Goal: Task Accomplishment & Management: Manage account settings

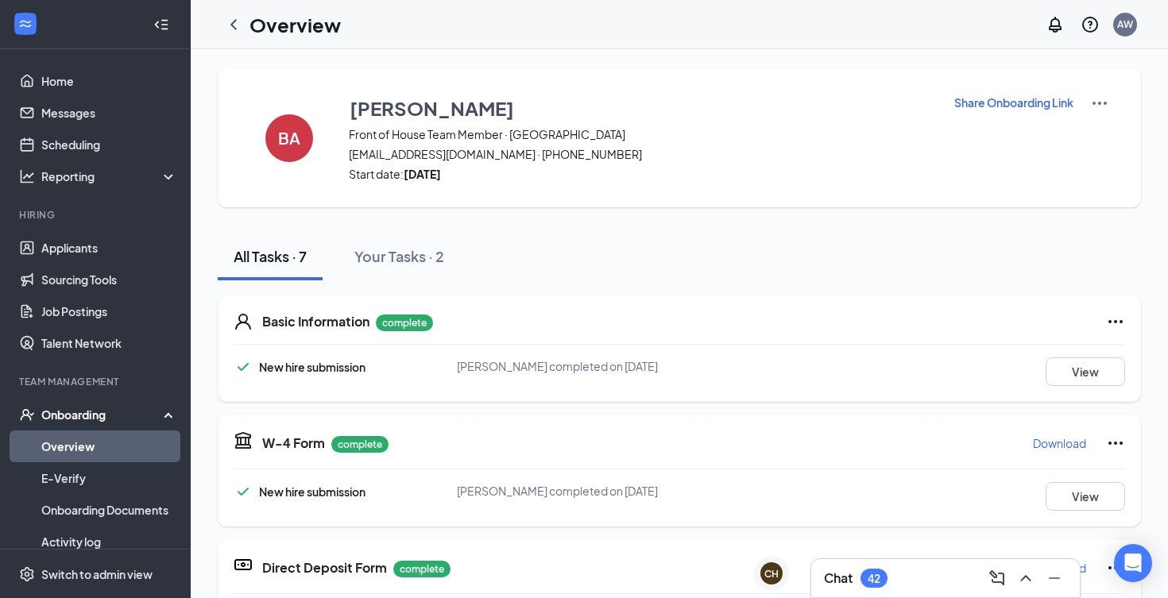
scroll to position [462, 0]
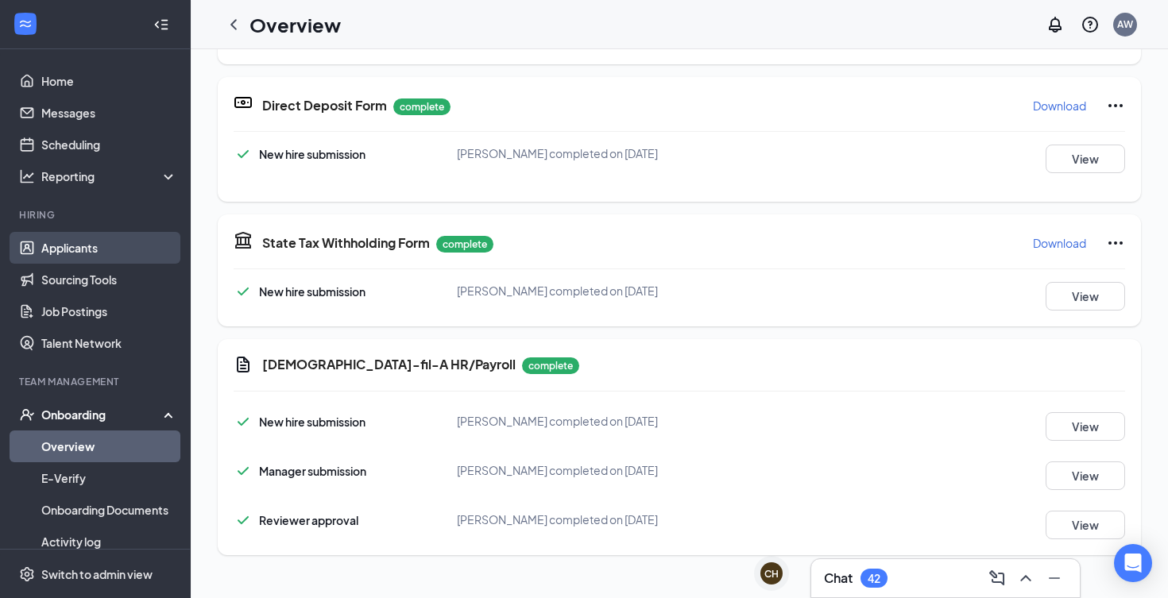
click at [59, 233] on link "Applicants" at bounding box center [109, 248] width 136 height 32
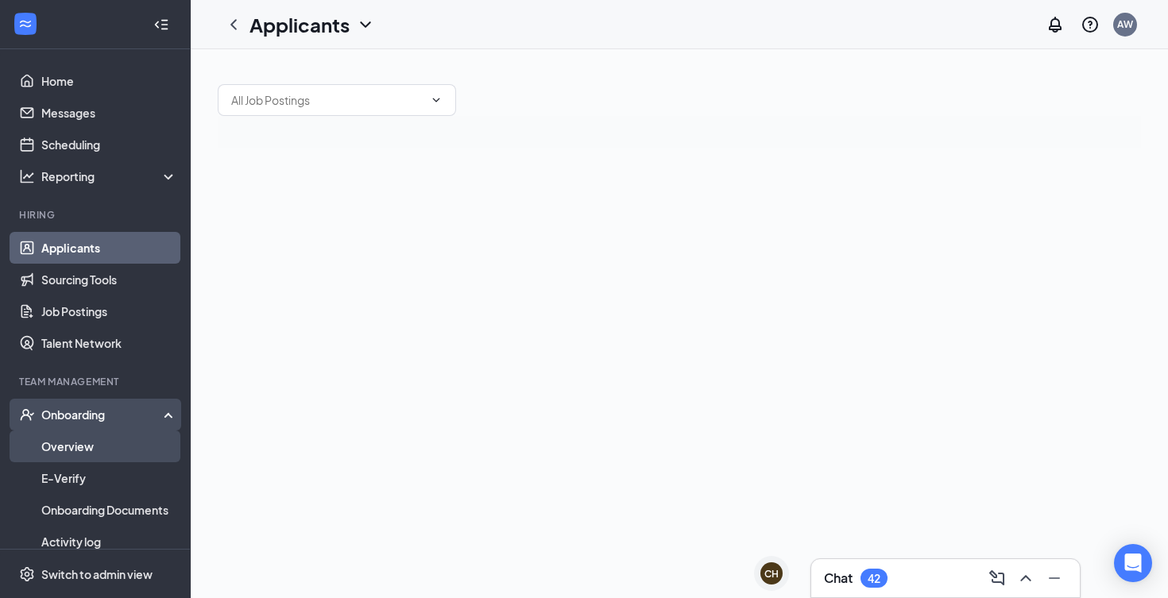
click at [82, 443] on link "Overview" at bounding box center [109, 446] width 136 height 32
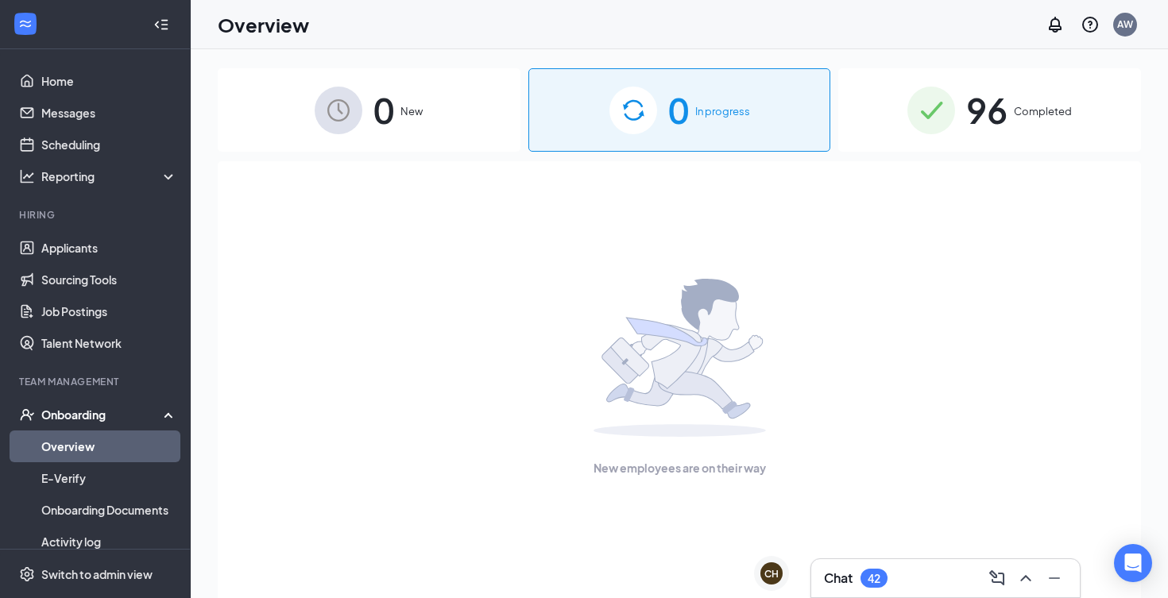
click at [1002, 88] on span "96" at bounding box center [986, 110] width 41 height 55
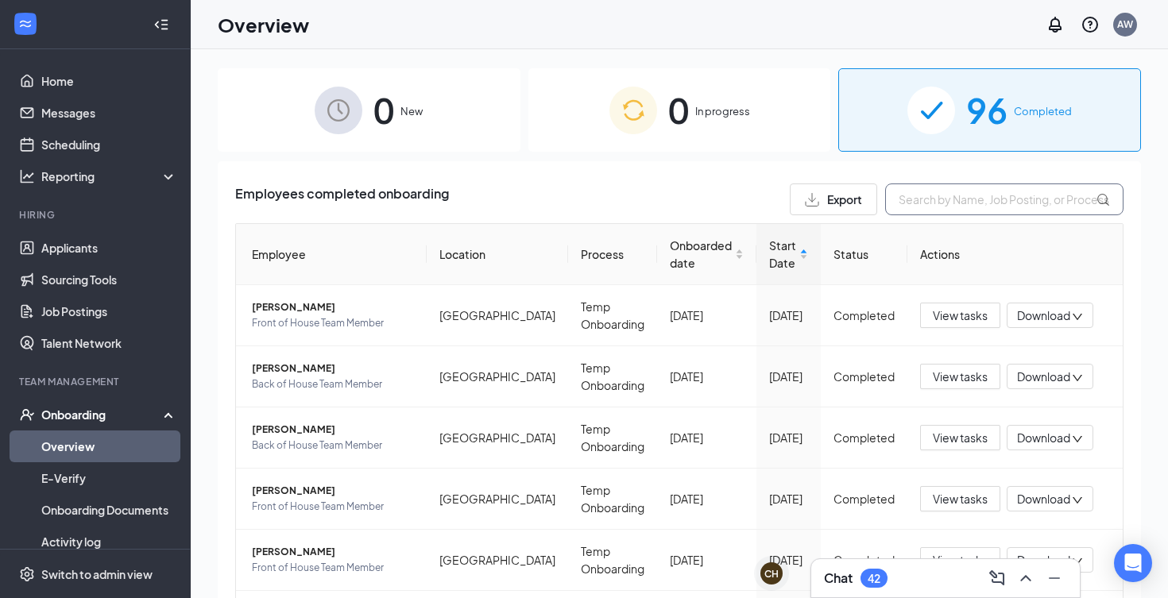
click at [956, 203] on input "text" at bounding box center [1004, 199] width 238 height 32
type input "[DEMOGRAPHIC_DATA]"
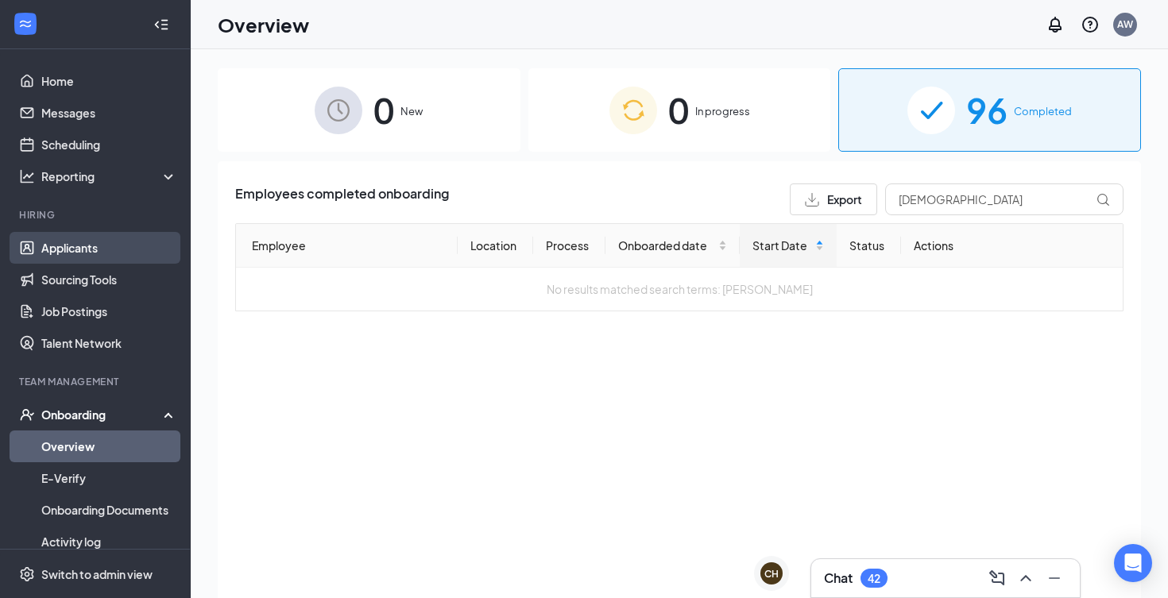
click at [99, 253] on link "Applicants" at bounding box center [109, 248] width 136 height 32
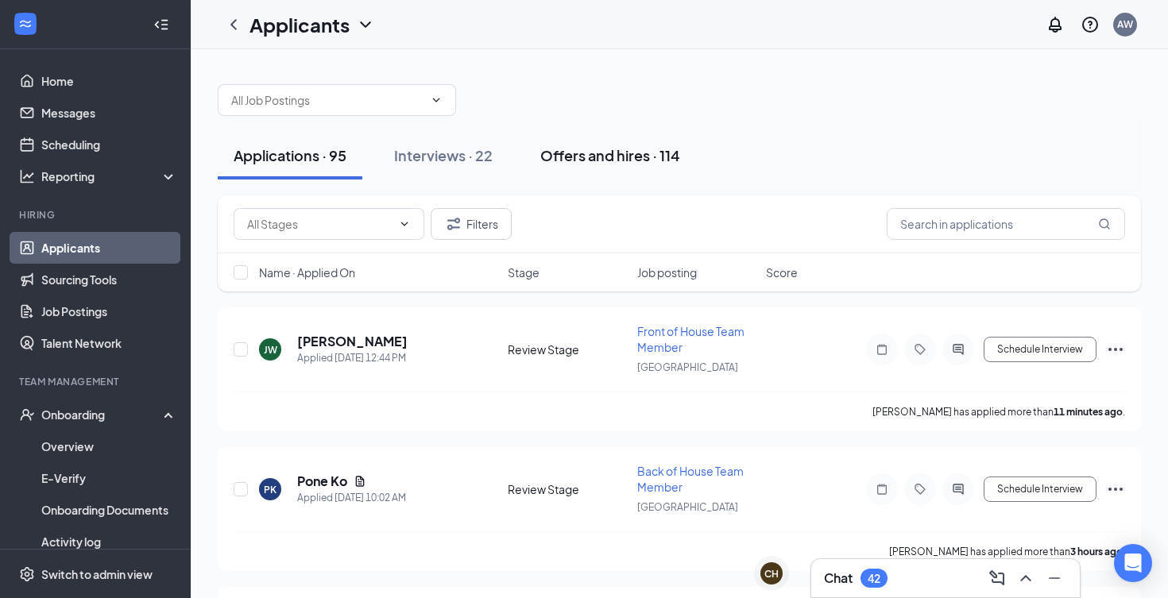
click at [545, 156] on div "Offers and hires · 114" at bounding box center [610, 155] width 140 height 20
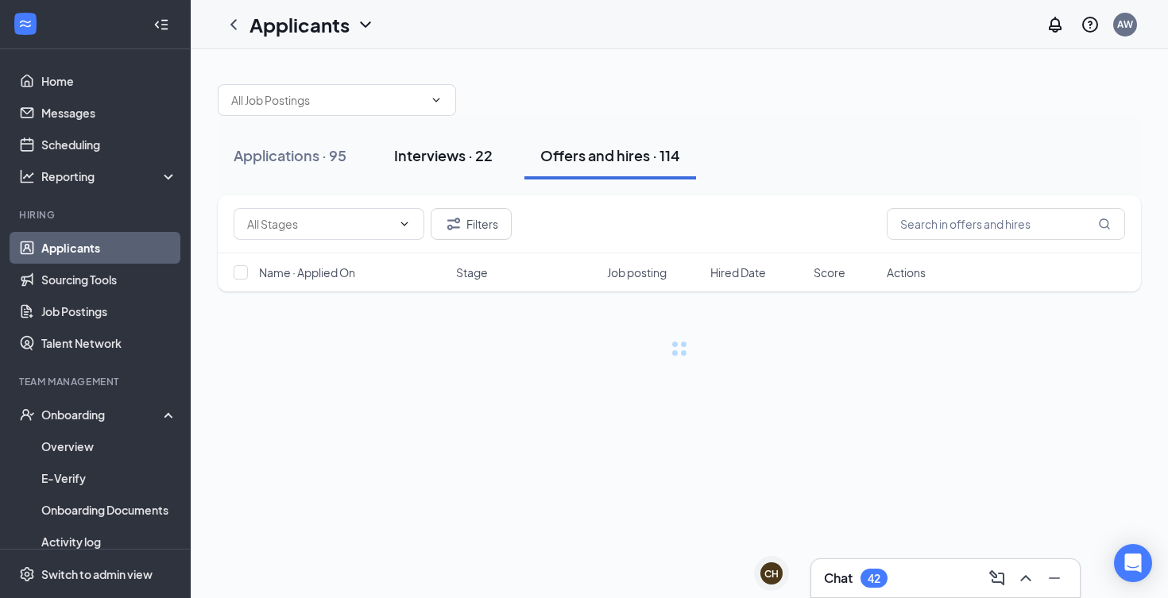
click at [468, 154] on div "Interviews · 22" at bounding box center [443, 155] width 98 height 20
click at [994, 203] on div "Filters" at bounding box center [679, 224] width 923 height 58
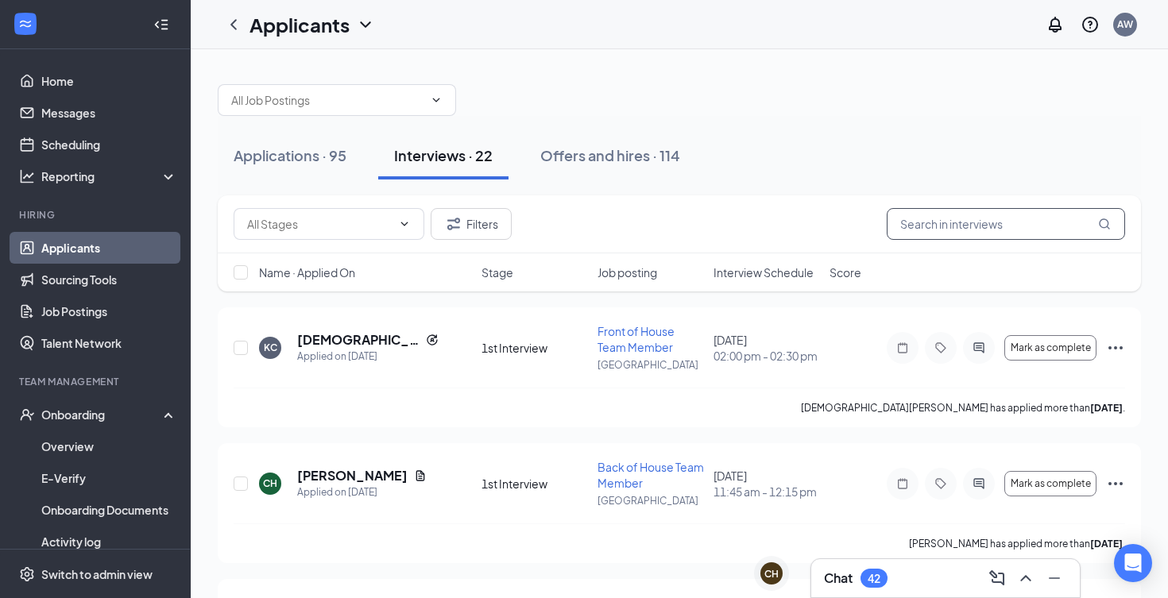
click at [975, 227] on input "text" at bounding box center [1005, 224] width 238 height 32
type input "[DEMOGRAPHIC_DATA]"
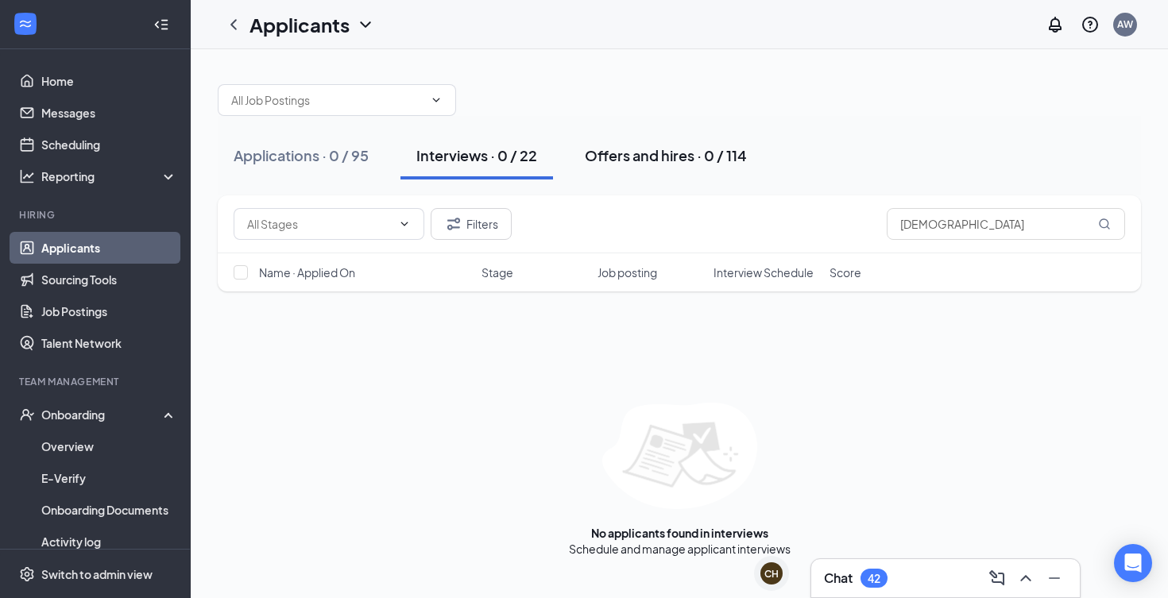
click at [676, 143] on button "Offers and hires · 0 / 114" at bounding box center [666, 156] width 194 height 48
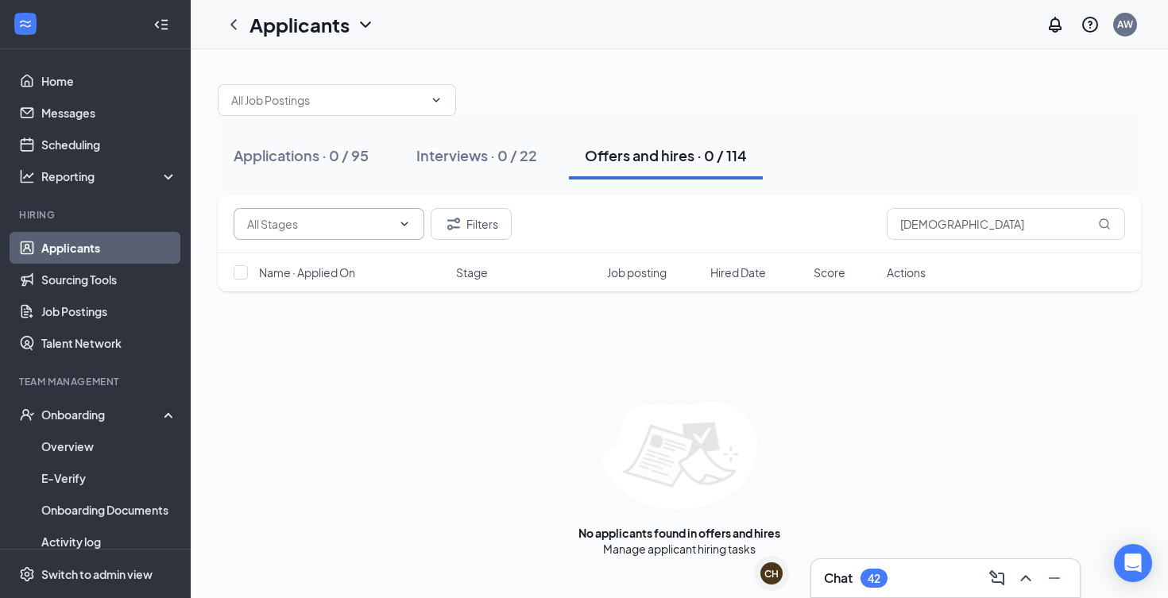
click at [334, 226] on input "text" at bounding box center [319, 223] width 145 height 17
click at [164, 181] on div "Reporting" at bounding box center [109, 176] width 137 height 16
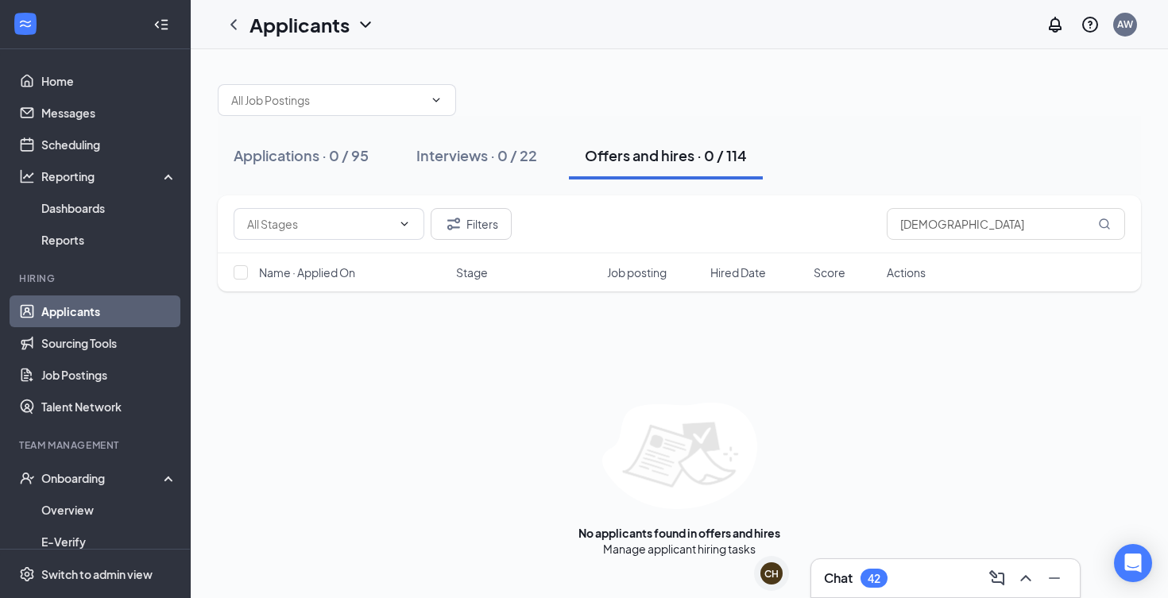
click at [122, 313] on link "Applicants" at bounding box center [109, 311] width 136 height 32
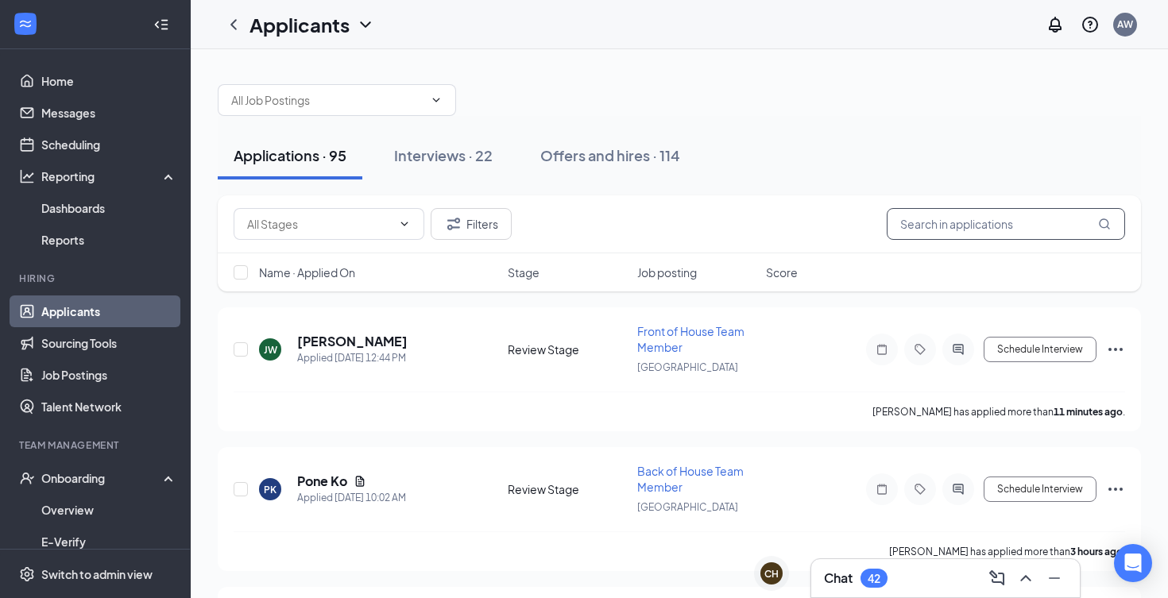
click at [960, 229] on input "text" at bounding box center [1005, 224] width 238 height 32
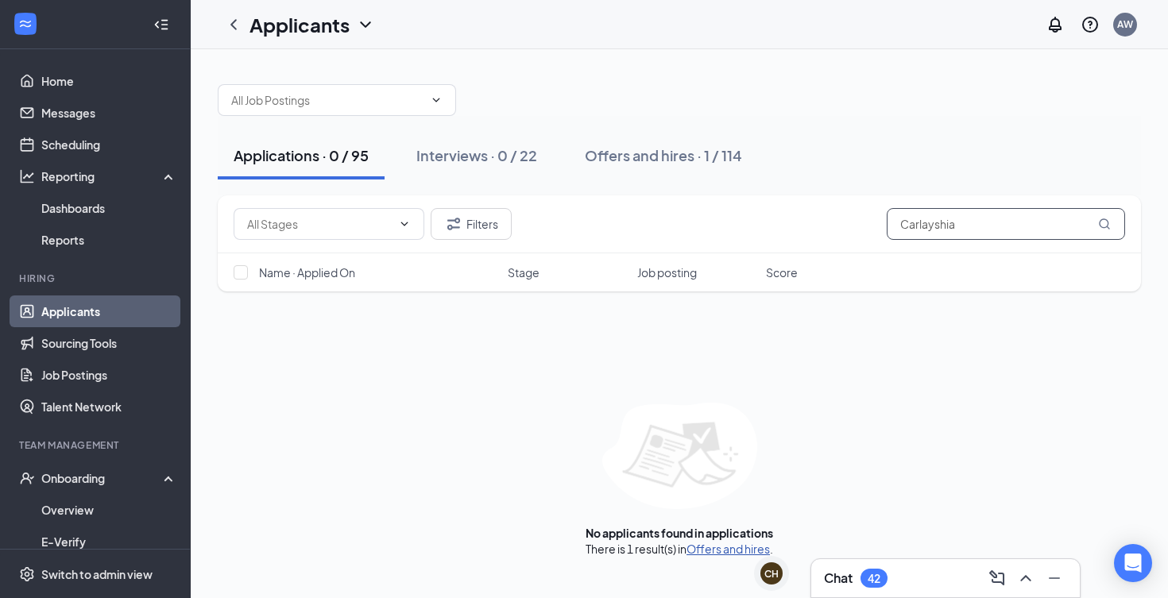
type input "Carlayshia"
click at [706, 551] on link "Offers and hires" at bounding box center [727, 549] width 83 height 14
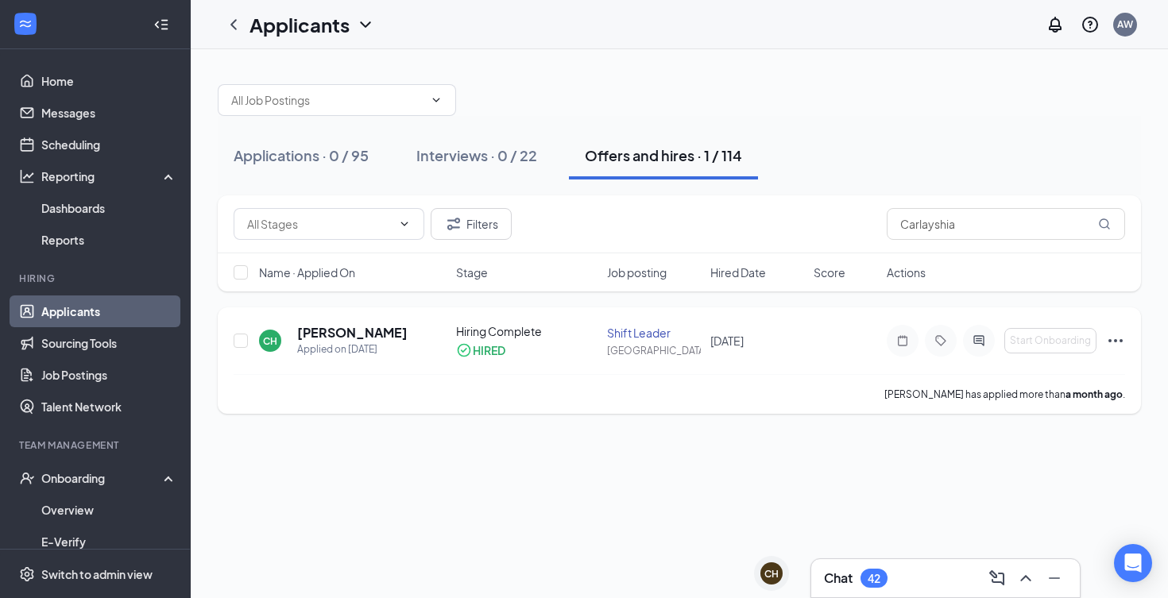
click at [1112, 342] on icon "Ellipses" at bounding box center [1115, 340] width 19 height 19
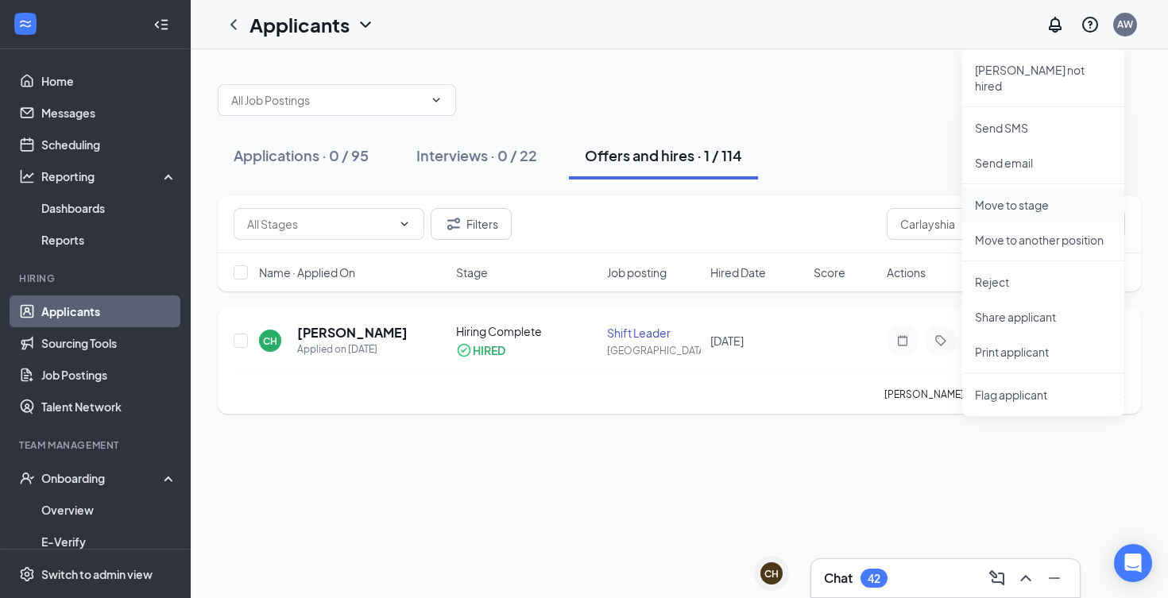
click at [1053, 197] on p "Move to stage" at bounding box center [1043, 205] width 137 height 16
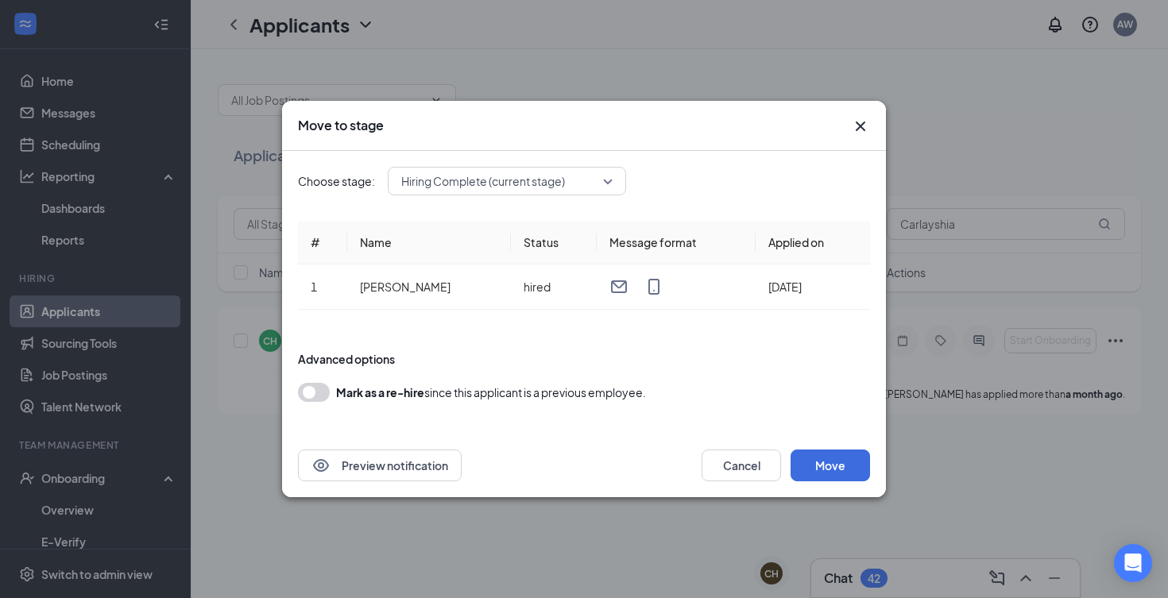
click at [620, 192] on div "Hiring Complete (current stage)" at bounding box center [507, 181] width 238 height 29
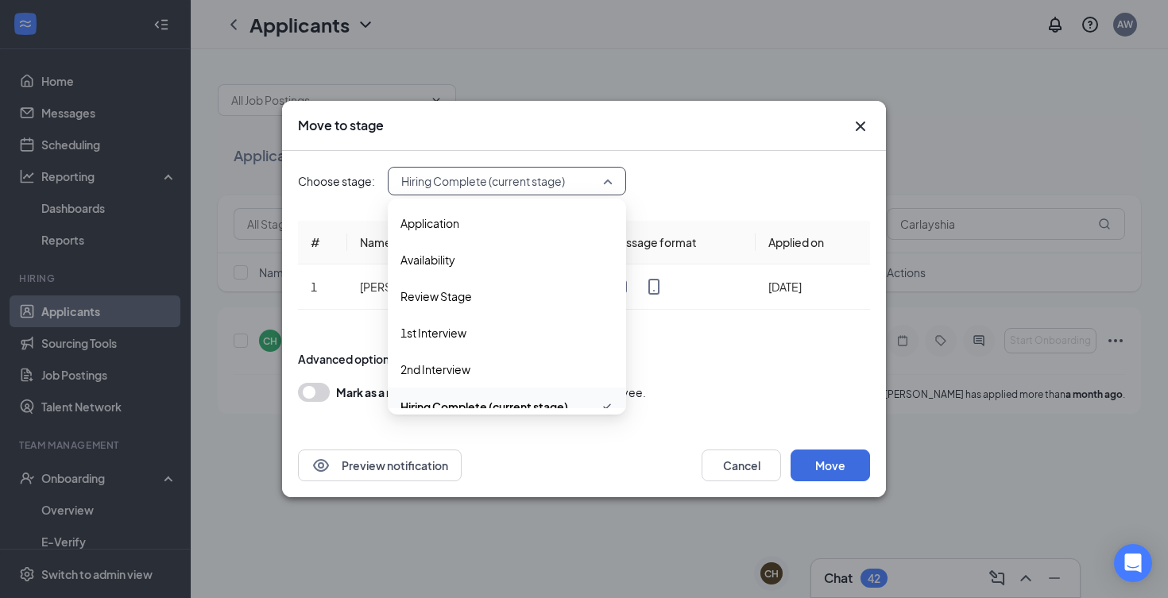
scroll to position [17, 0]
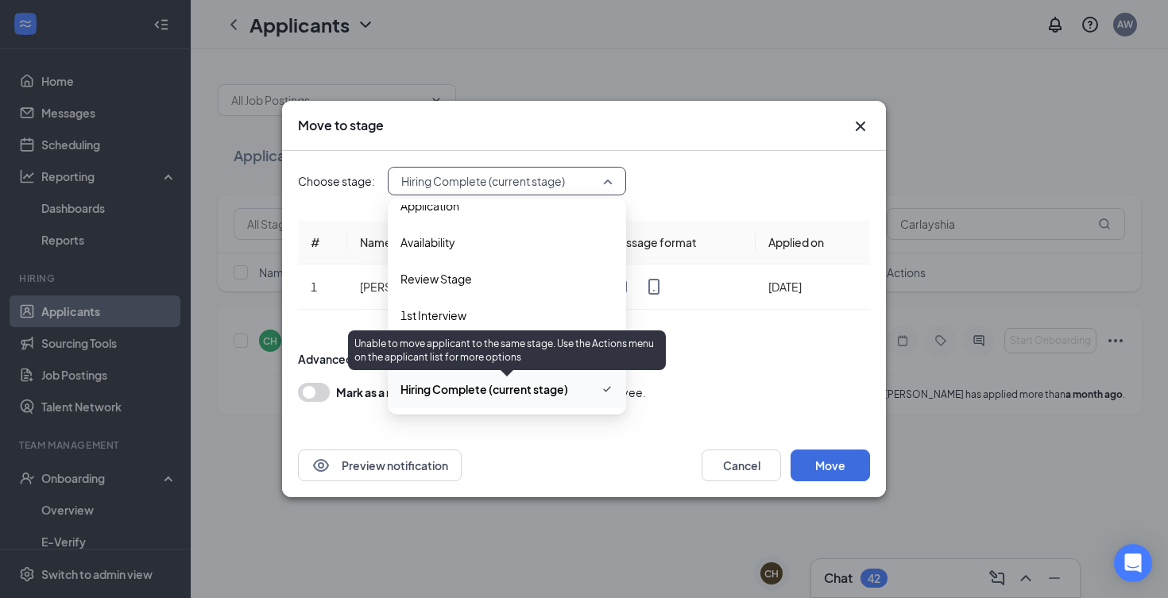
click at [538, 388] on span "Hiring Complete (current stage)" at bounding box center [484, 388] width 168 height 17
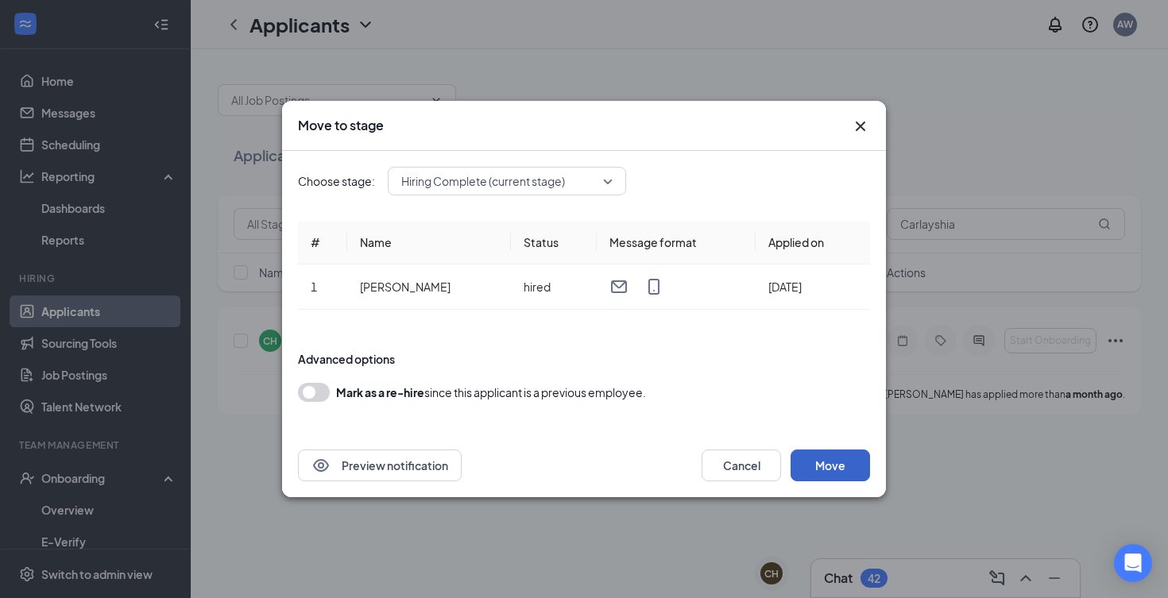
click at [819, 450] on button "Move" at bounding box center [829, 466] width 79 height 32
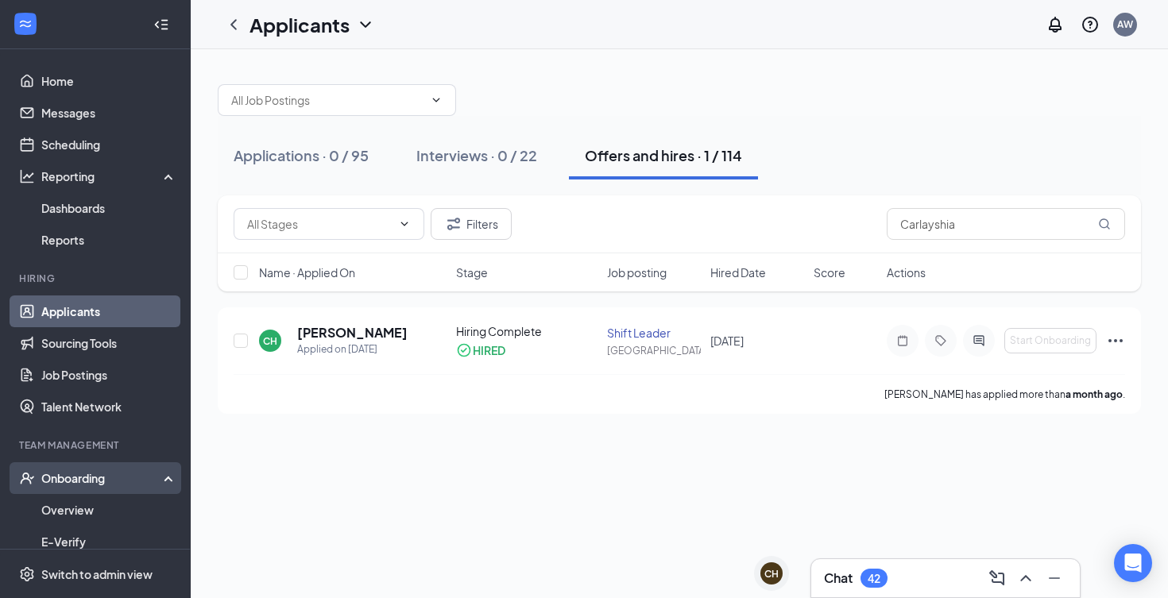
click at [47, 486] on div "Onboarding" at bounding box center [95, 478] width 191 height 32
click at [54, 488] on div "Onboarding" at bounding box center [95, 478] width 191 height 32
click at [52, 506] on link "Overview" at bounding box center [109, 510] width 136 height 32
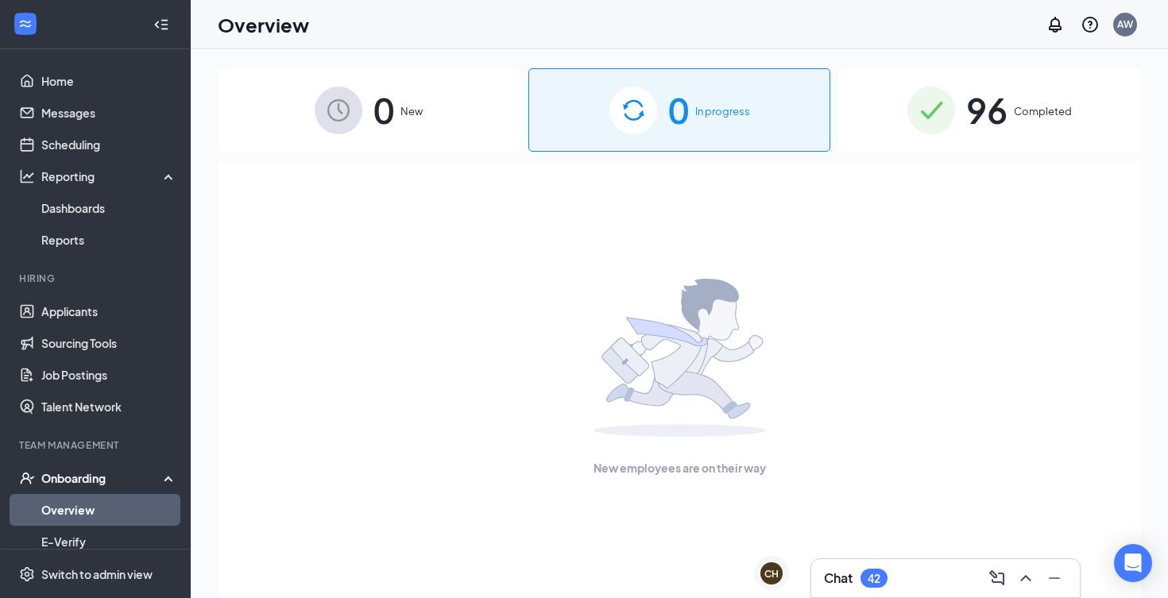
click at [348, 104] on img at bounding box center [339, 111] width 48 height 48
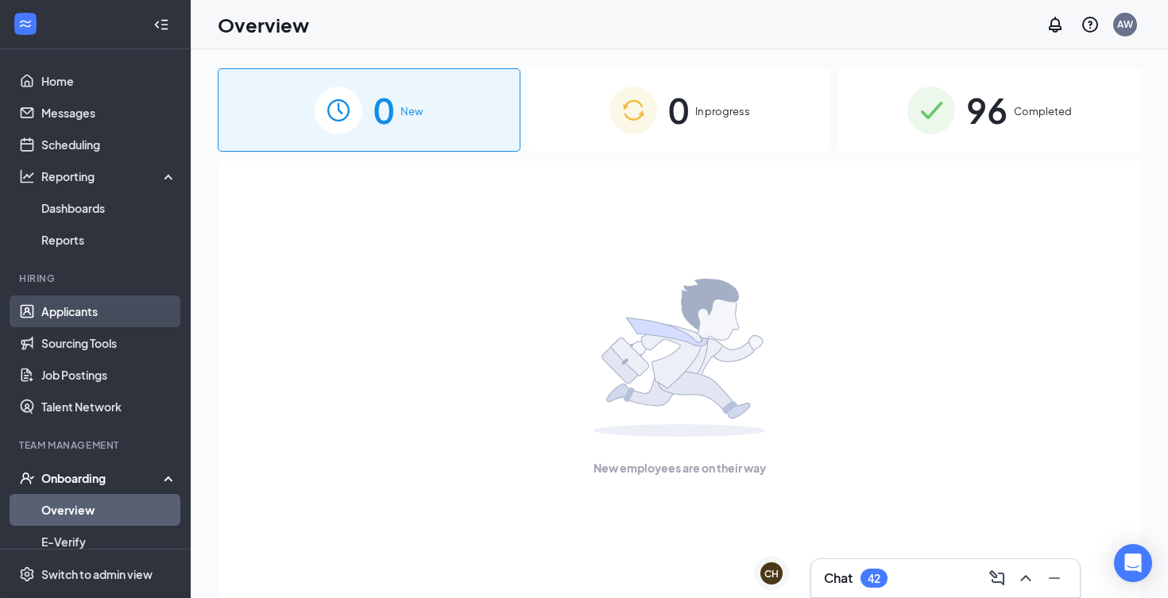
click at [102, 304] on link "Applicants" at bounding box center [109, 311] width 136 height 32
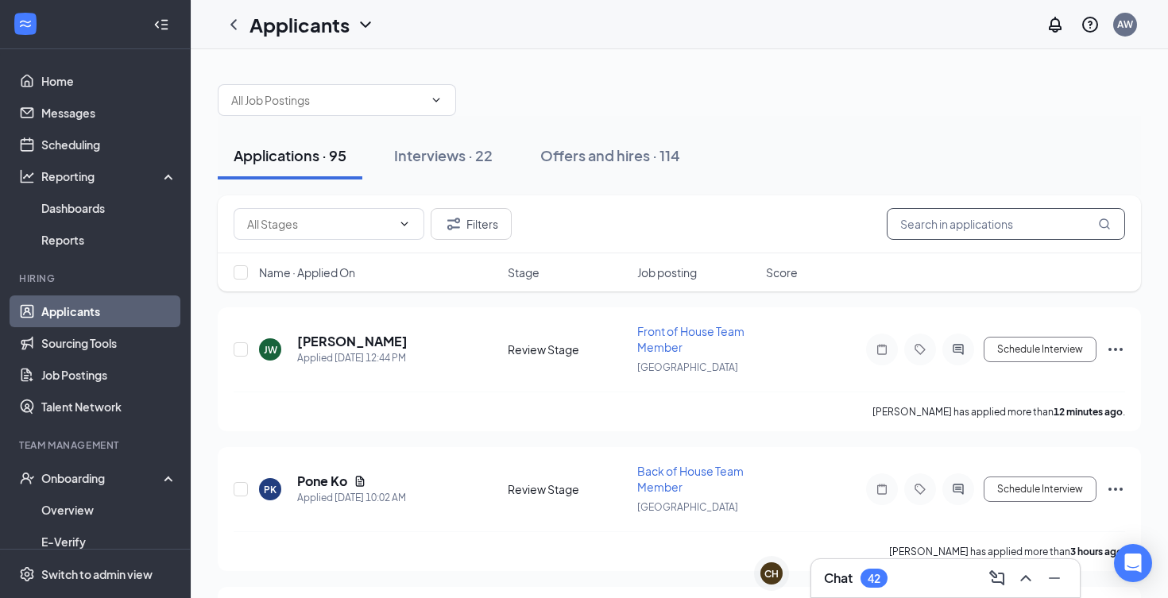
click at [948, 221] on input "text" at bounding box center [1005, 224] width 238 height 32
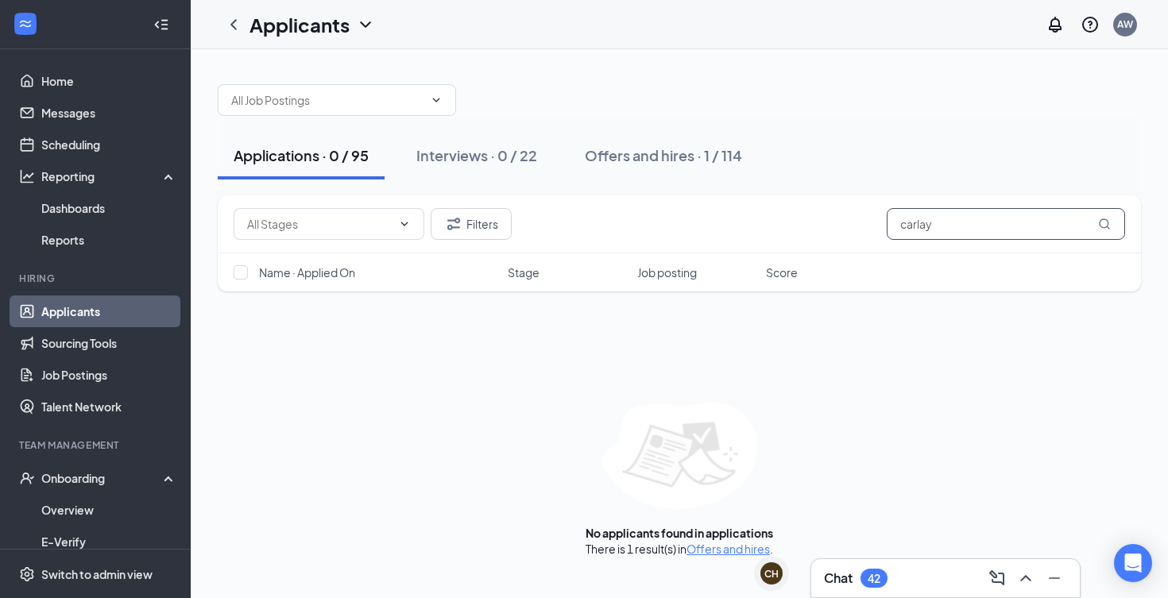
type input "carlay"
click at [625, 160] on div "Offers and hires · 1 / 114" at bounding box center [663, 155] width 157 height 20
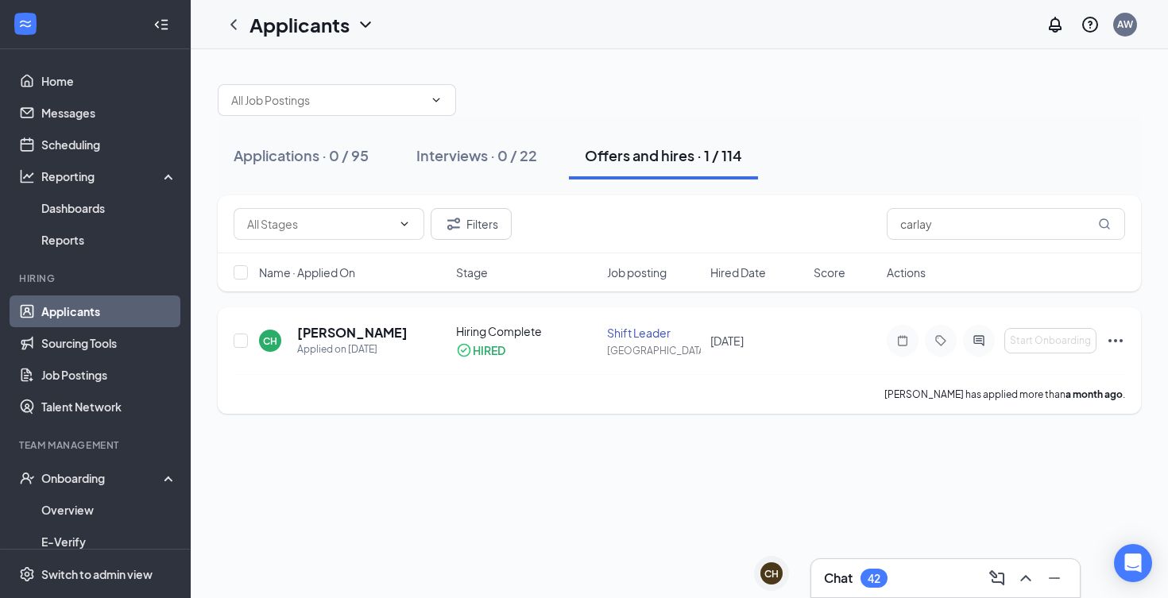
click at [1117, 341] on icon "Ellipses" at bounding box center [1115, 340] width 19 height 19
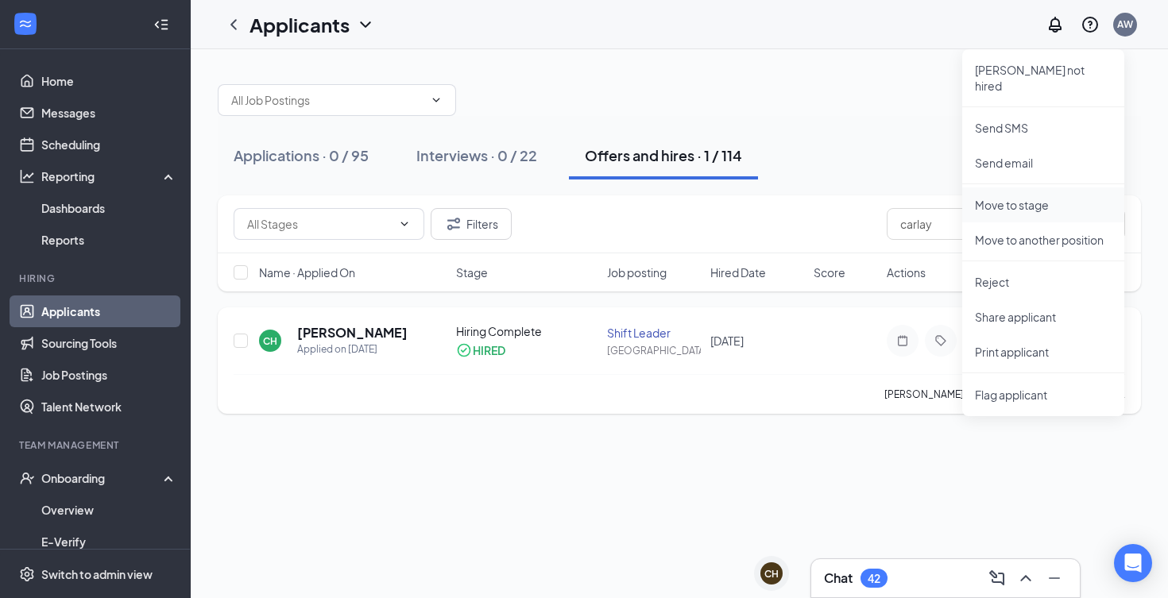
click at [1091, 197] on p "Move to stage" at bounding box center [1043, 205] width 137 height 16
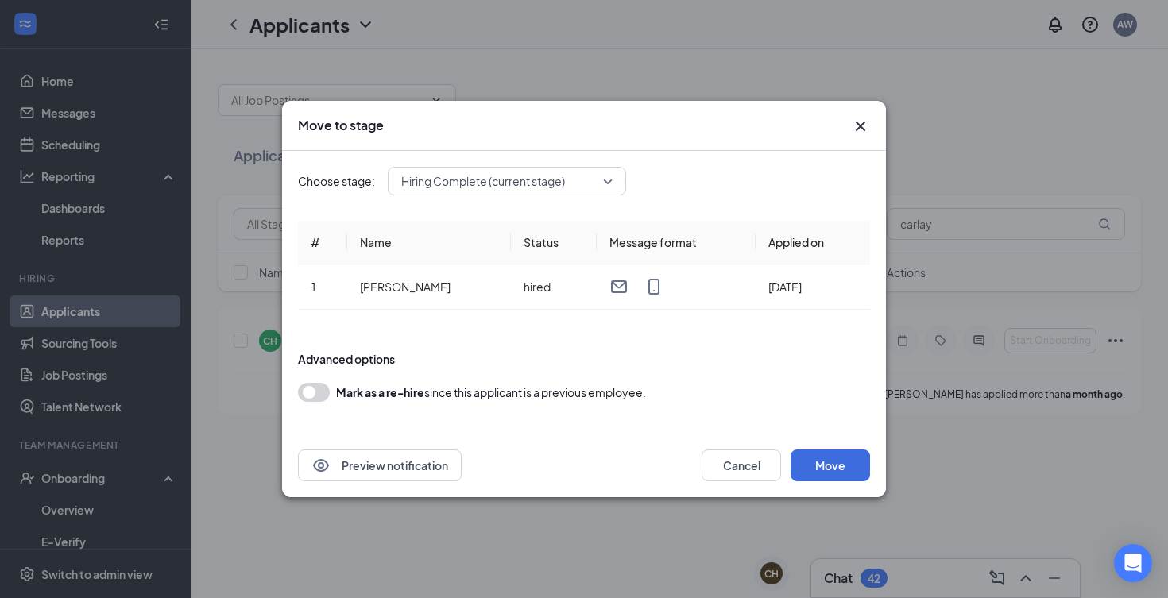
click at [507, 203] on div "Choose stage: Hiring Complete (current stage) # Name Status Message format Appl…" at bounding box center [584, 292] width 572 height 283
click at [507, 194] on input "search" at bounding box center [501, 181] width 208 height 27
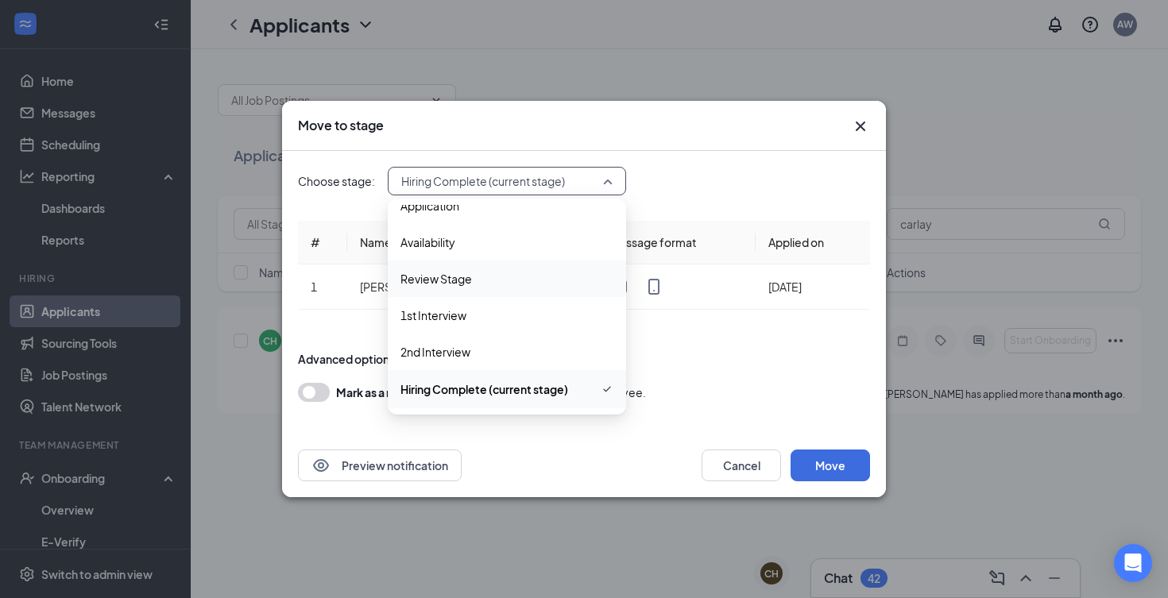
click at [484, 278] on span "Review Stage" at bounding box center [506, 278] width 213 height 17
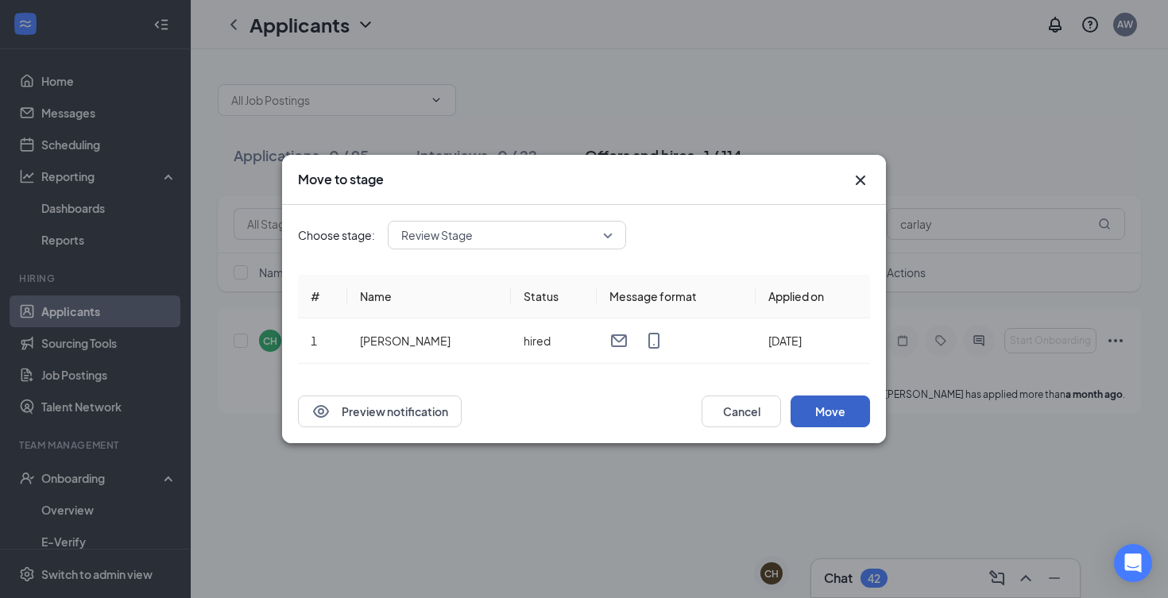
click at [812, 414] on button "Move" at bounding box center [829, 412] width 79 height 32
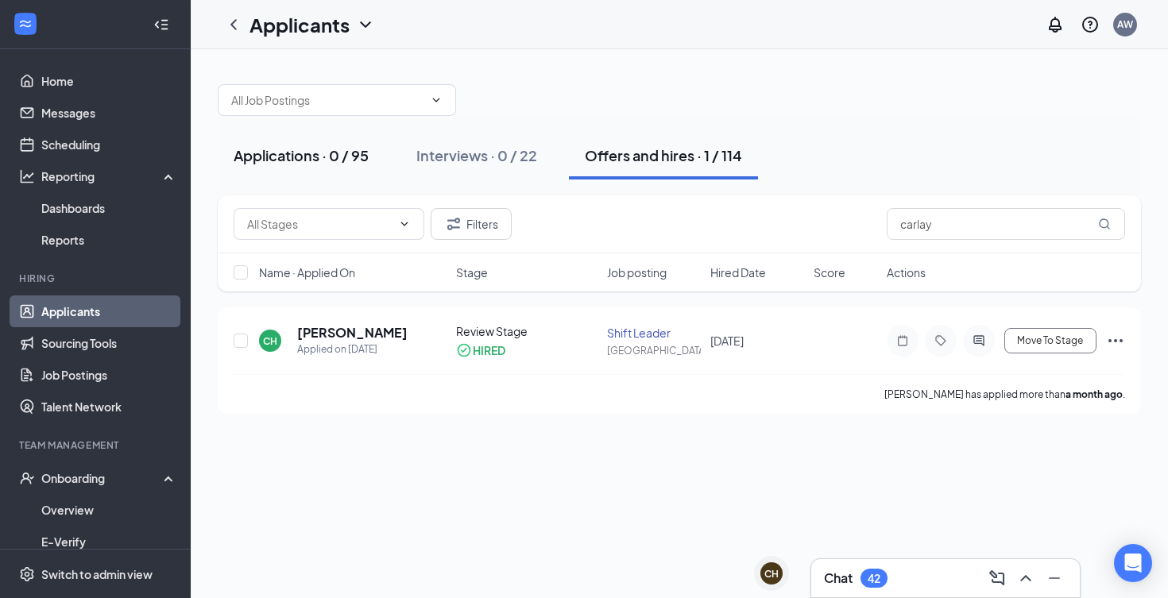
click at [342, 160] on div "Applications · 0 / 95" at bounding box center [301, 155] width 135 height 20
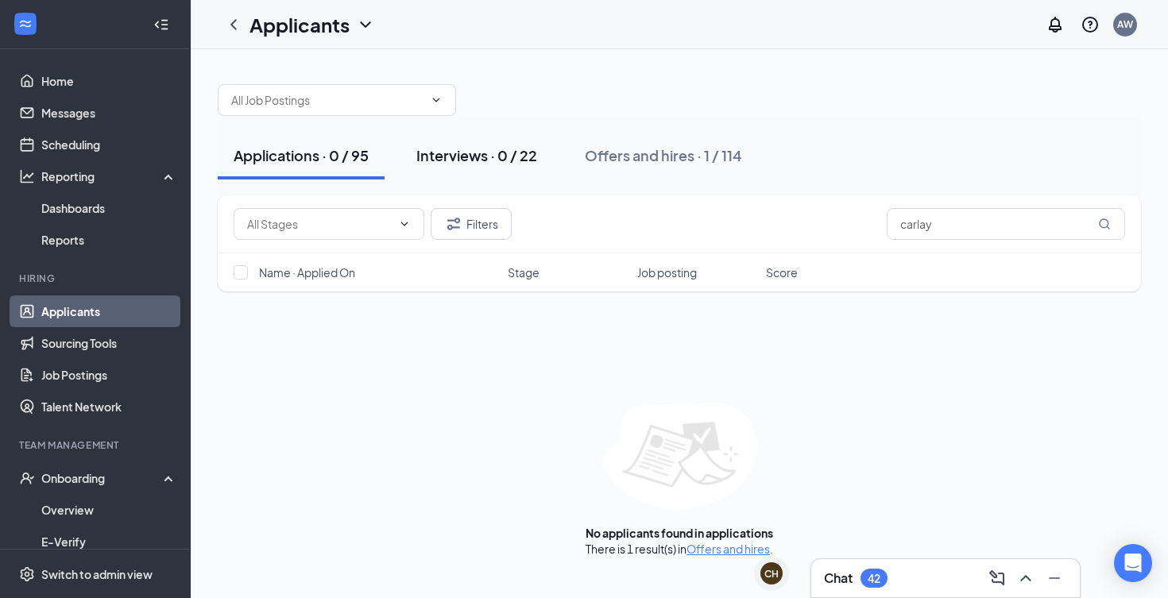
click at [451, 166] on button "Interviews · 0 / 22" at bounding box center [476, 156] width 153 height 48
click at [336, 145] on div "Applications · 0 / 95" at bounding box center [301, 155] width 135 height 20
click at [392, 93] on input "text" at bounding box center [327, 99] width 192 height 17
click at [935, 221] on input "carlay" at bounding box center [1005, 224] width 238 height 32
click at [514, 144] on button "Interviews · 0 / 22" at bounding box center [476, 156] width 153 height 48
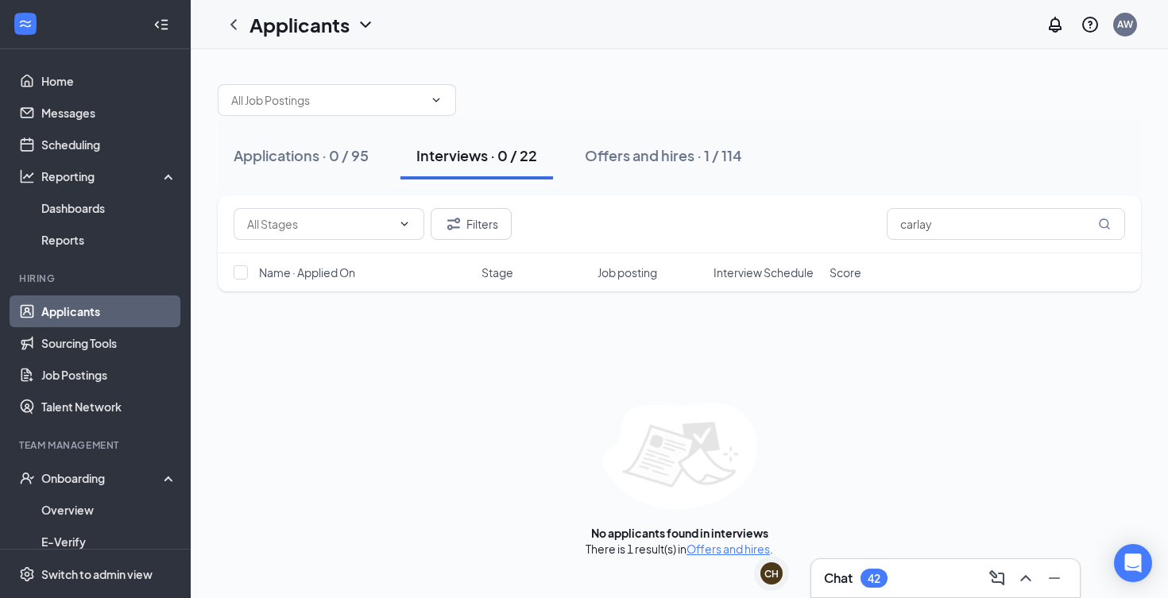
click at [712, 541] on div "There is 1 result(s) in Offers and hires ." at bounding box center [678, 549] width 187 height 16
click at [710, 550] on link "Offers and hires" at bounding box center [727, 549] width 83 height 14
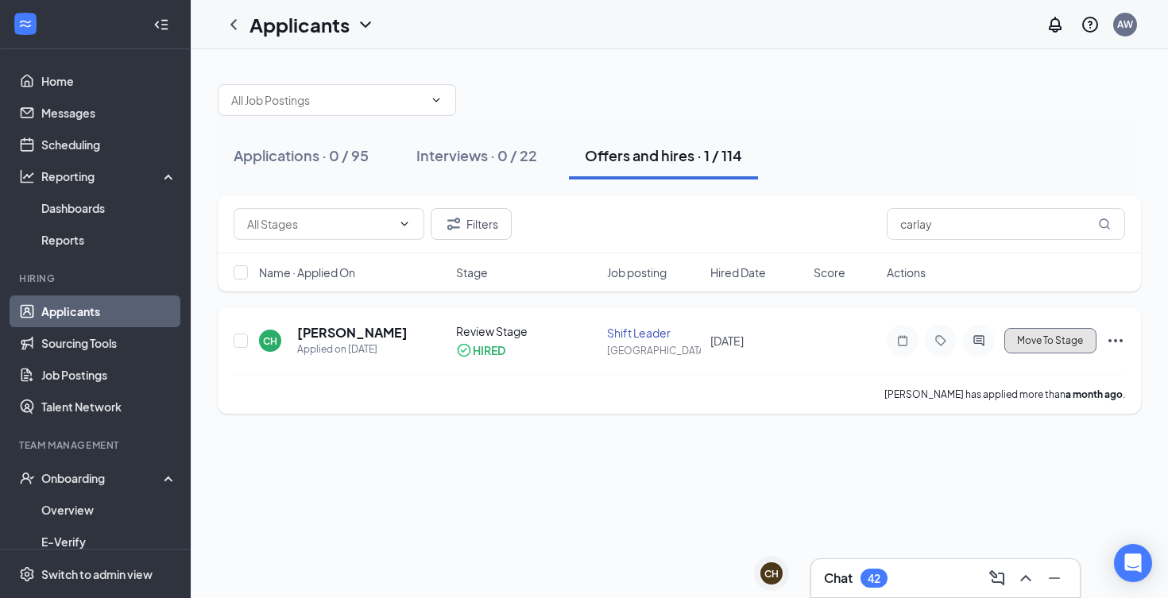
click at [1067, 340] on span "Move To Stage" at bounding box center [1050, 340] width 66 height 11
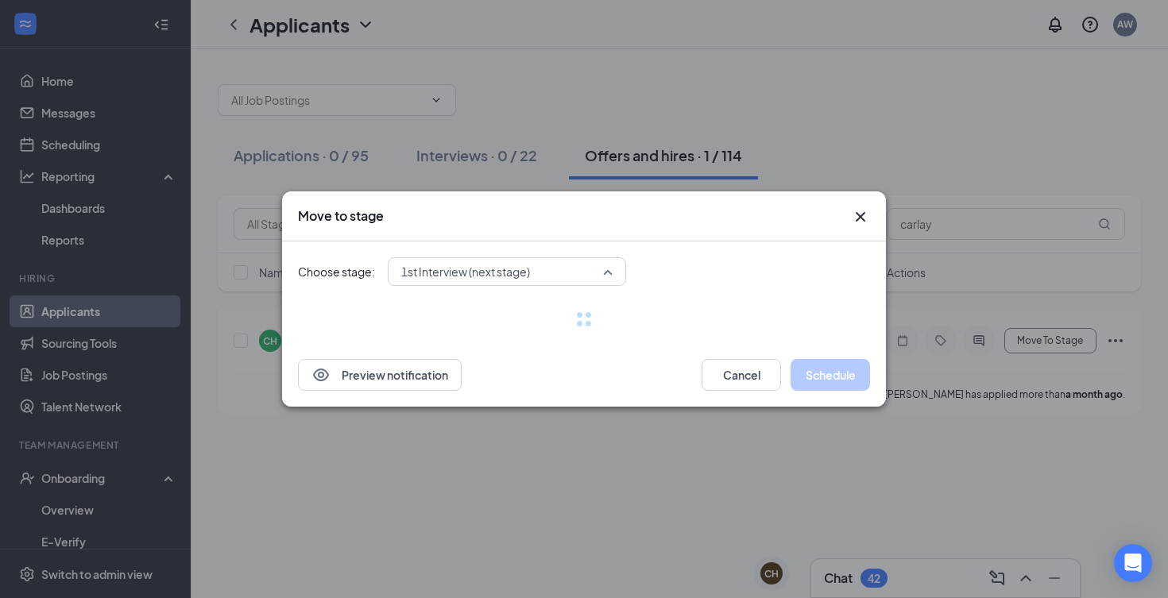
click at [405, 276] on div "1st Interview (next stage) 3931978 3931979 3970403 Application Availability Rev…" at bounding box center [507, 271] width 238 height 29
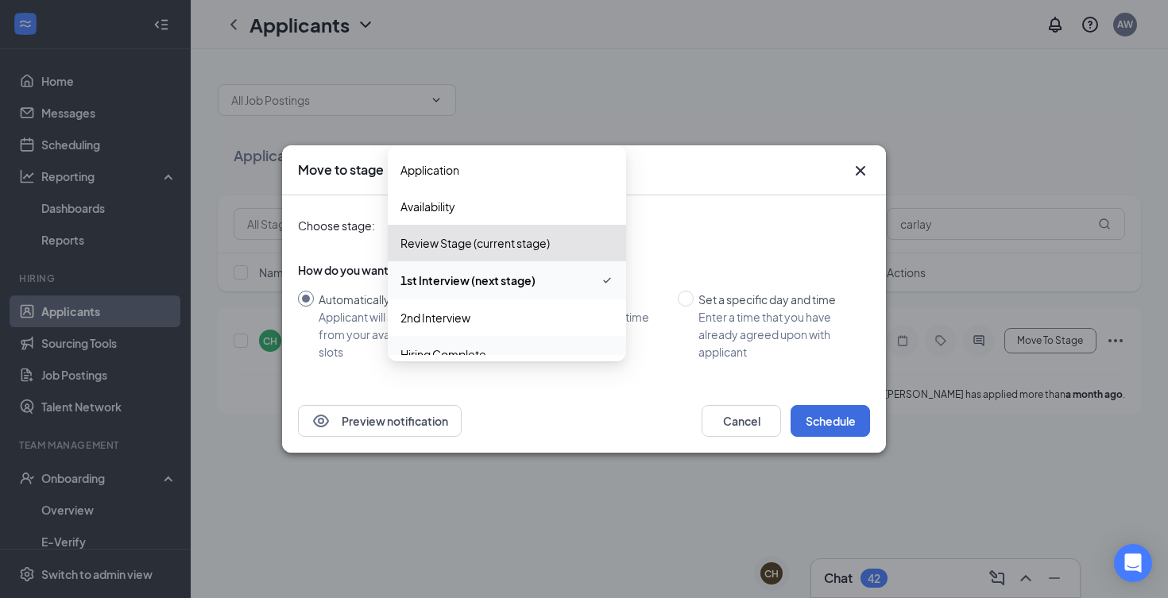
scroll to position [17, 0]
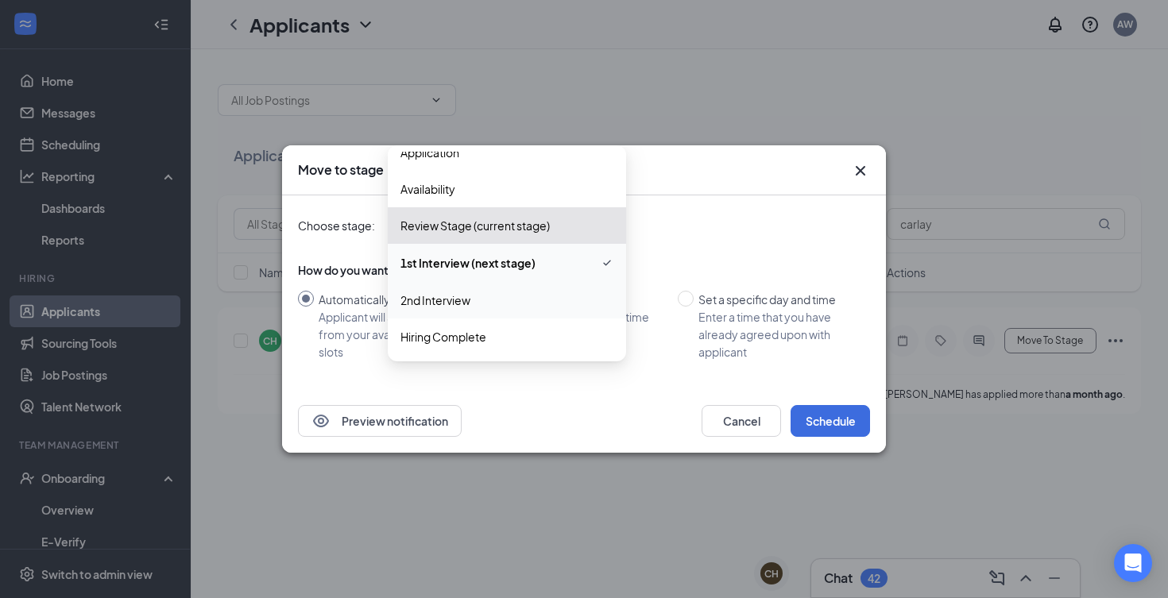
click at [446, 312] on div "2nd Interview" at bounding box center [507, 300] width 238 height 37
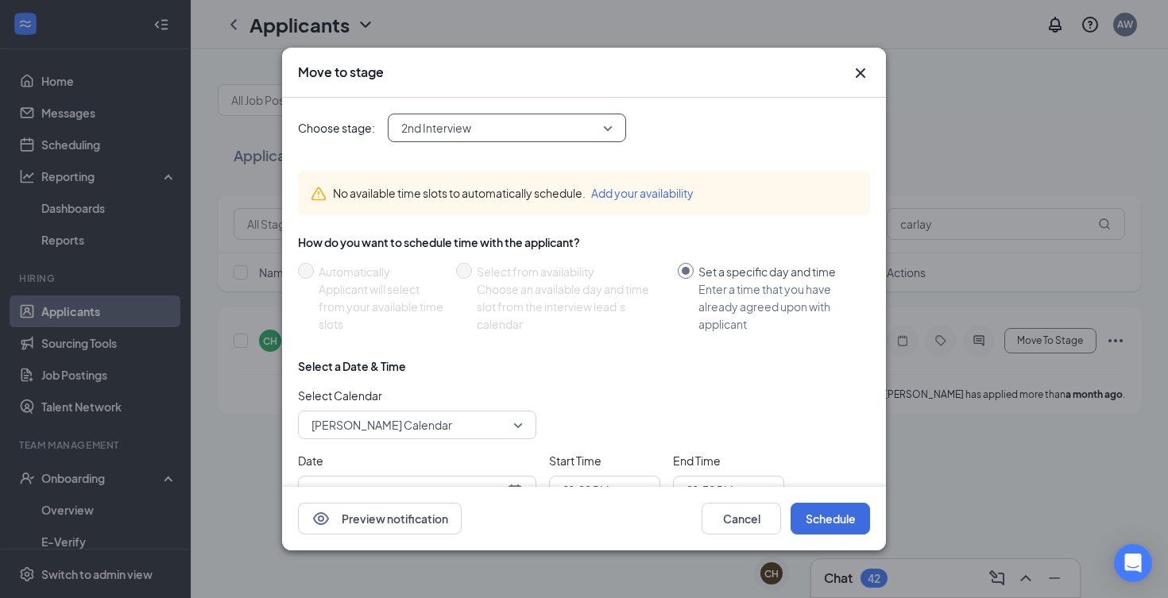
click at [532, 128] on span "2nd Interview" at bounding box center [499, 128] width 197 height 24
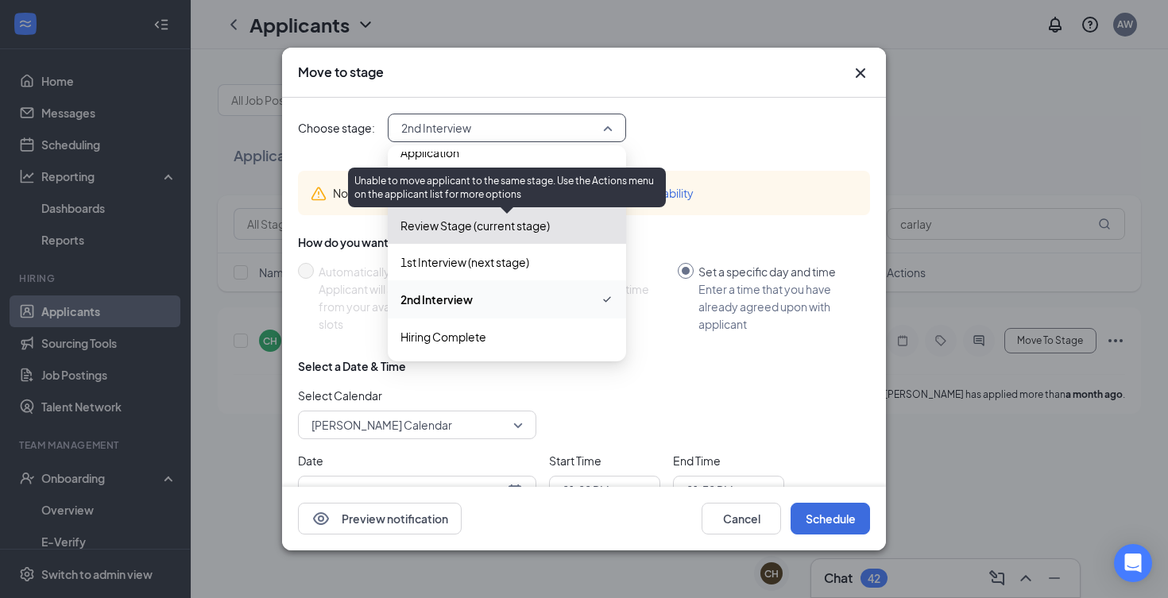
click at [496, 229] on span "Review Stage (current stage)" at bounding box center [474, 225] width 149 height 17
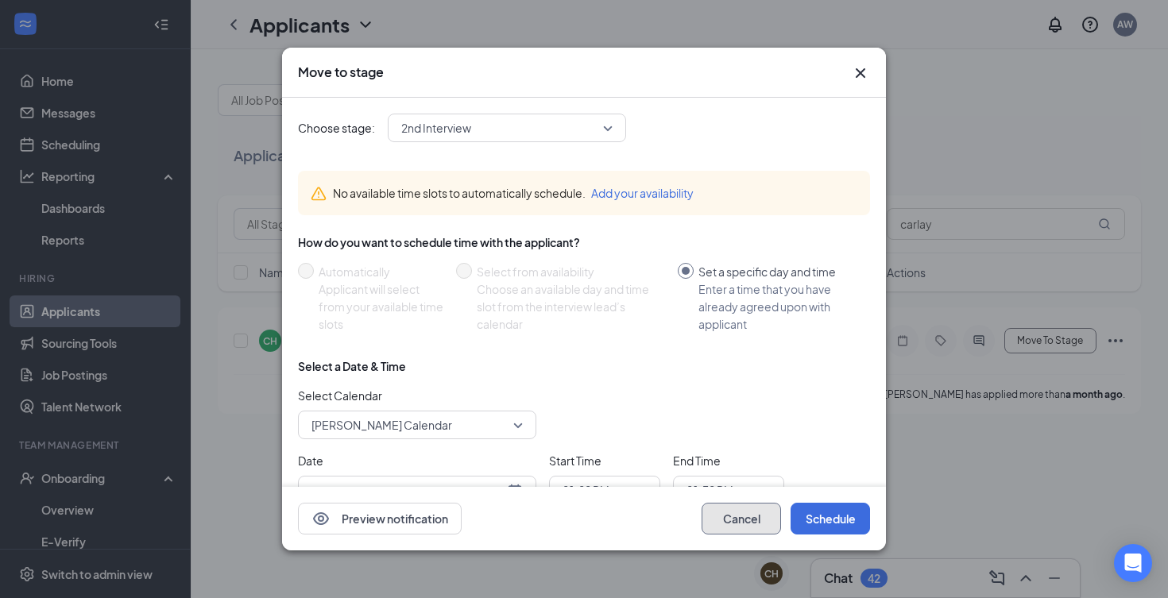
click at [730, 504] on button "Cancel" at bounding box center [740, 519] width 79 height 32
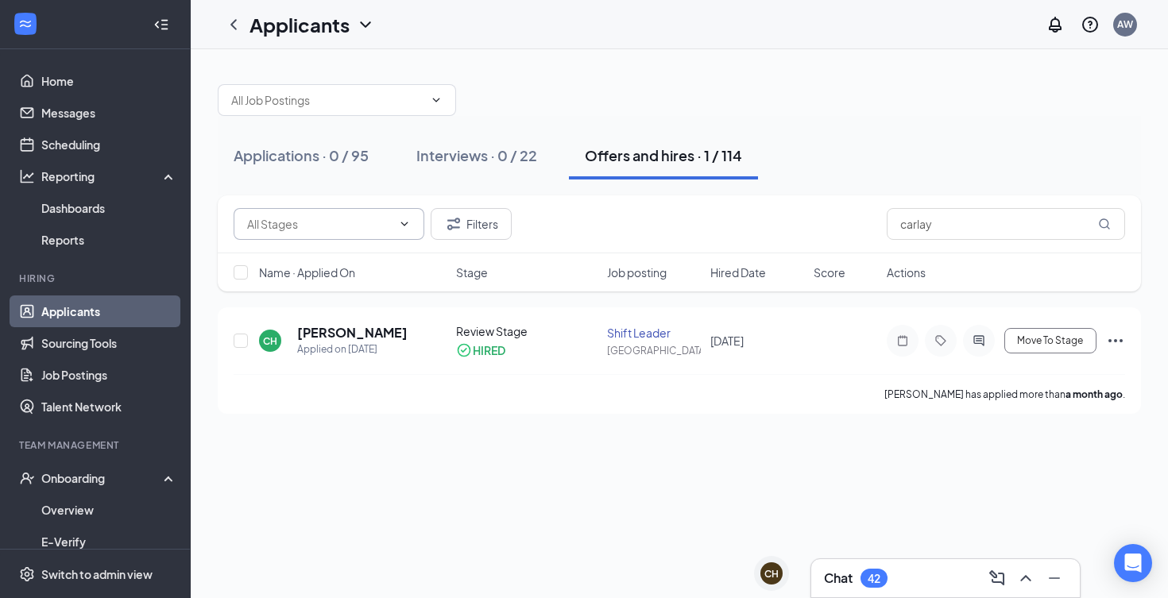
click at [356, 230] on input "text" at bounding box center [319, 223] width 145 height 17
click at [339, 334] on div "Review Stage (2)" at bounding box center [328, 334] width 165 height 17
type input "Review Stage (2)"
click at [1076, 337] on span "Move To Stage" at bounding box center [1050, 340] width 66 height 11
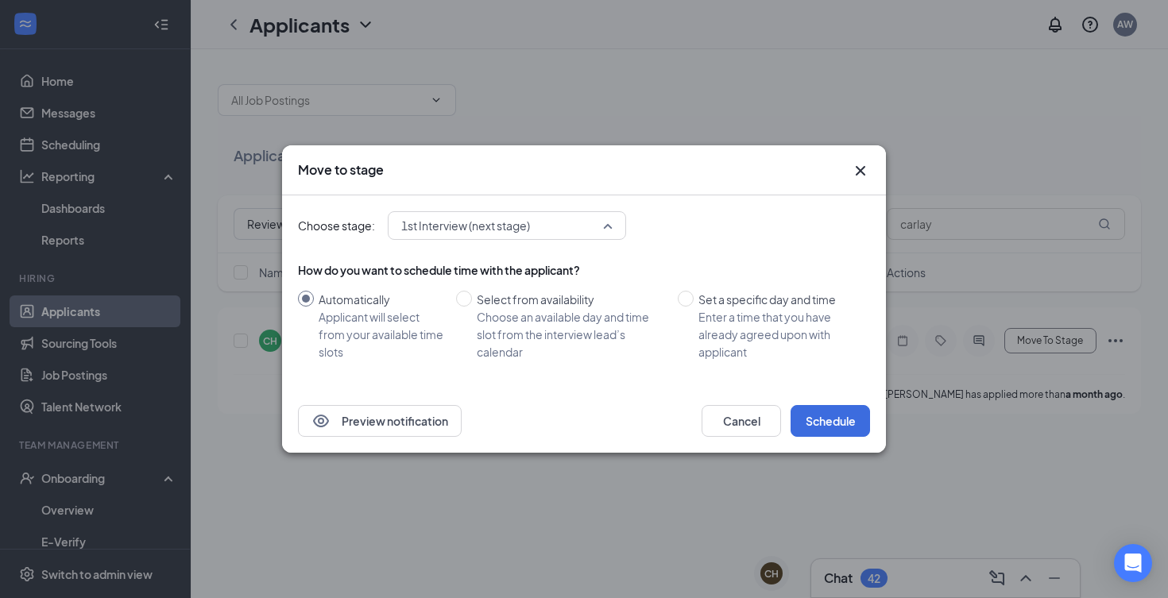
click at [571, 227] on div "1st Interview (next stage) 3931978 3931979 3970403 Application Availability Rev…" at bounding box center [507, 225] width 238 height 29
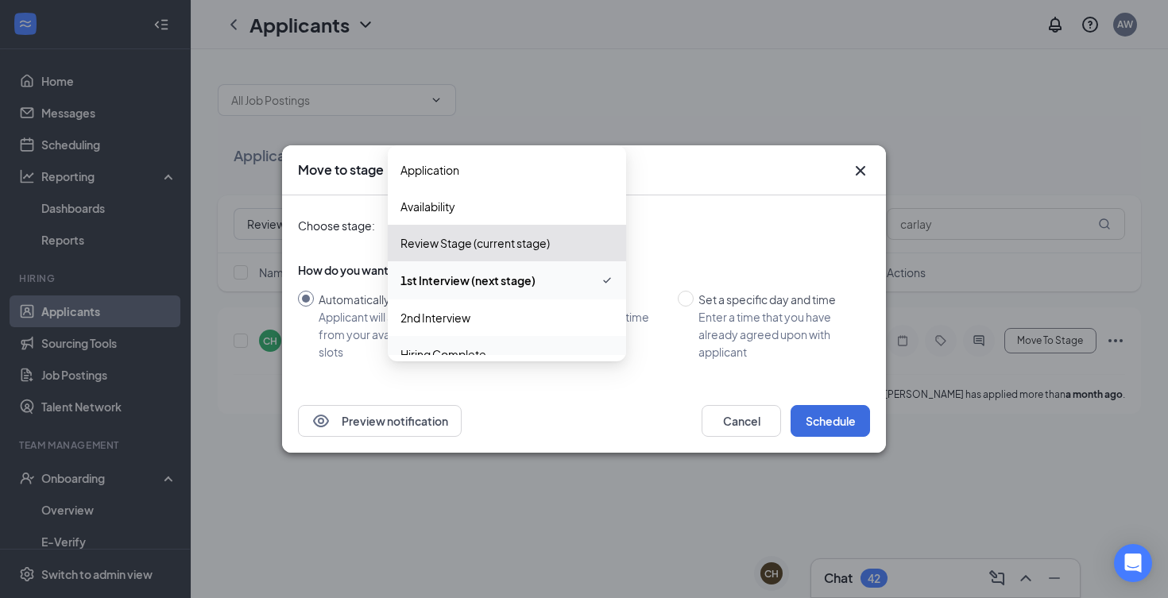
click at [492, 357] on div "Choose stage: 1st Interview (next stage) 3970403 3931980 Application Availabili…" at bounding box center [584, 292] width 572 height 194
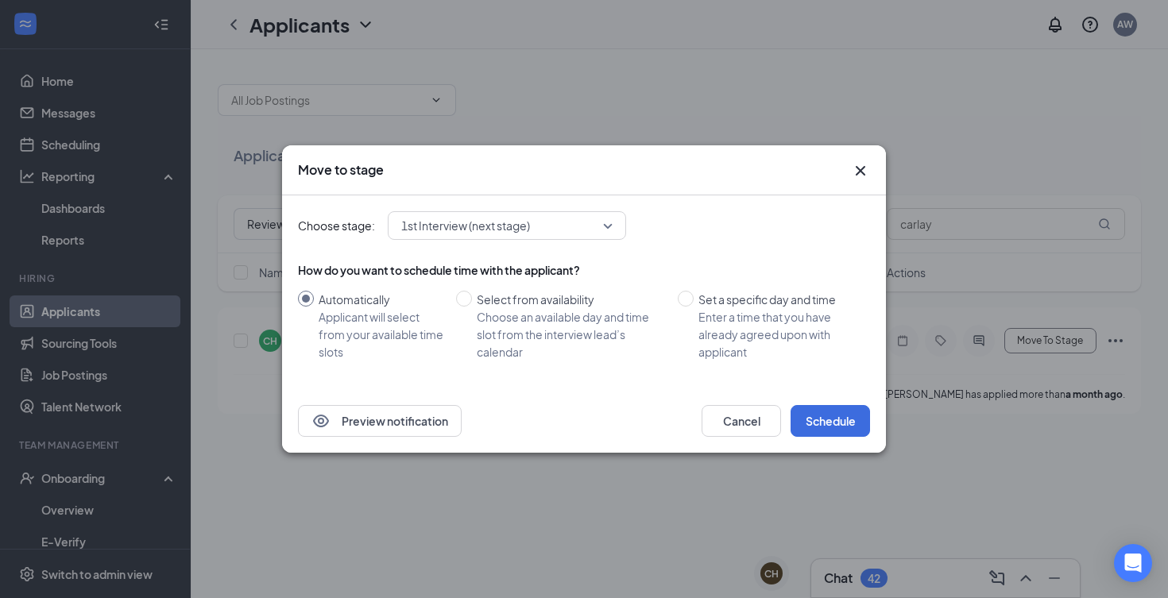
click at [567, 225] on div "1st Interview (next stage) 3970403 3931980 Application Availability Review Stag…" at bounding box center [507, 225] width 238 height 29
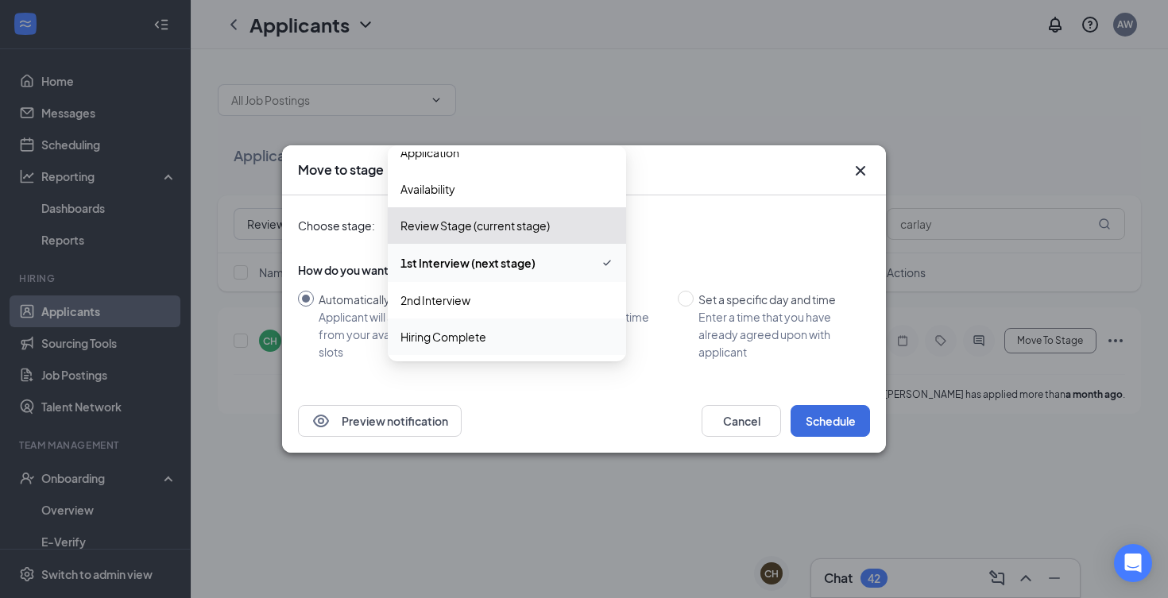
click at [497, 328] on span "Hiring Complete" at bounding box center [506, 336] width 213 height 17
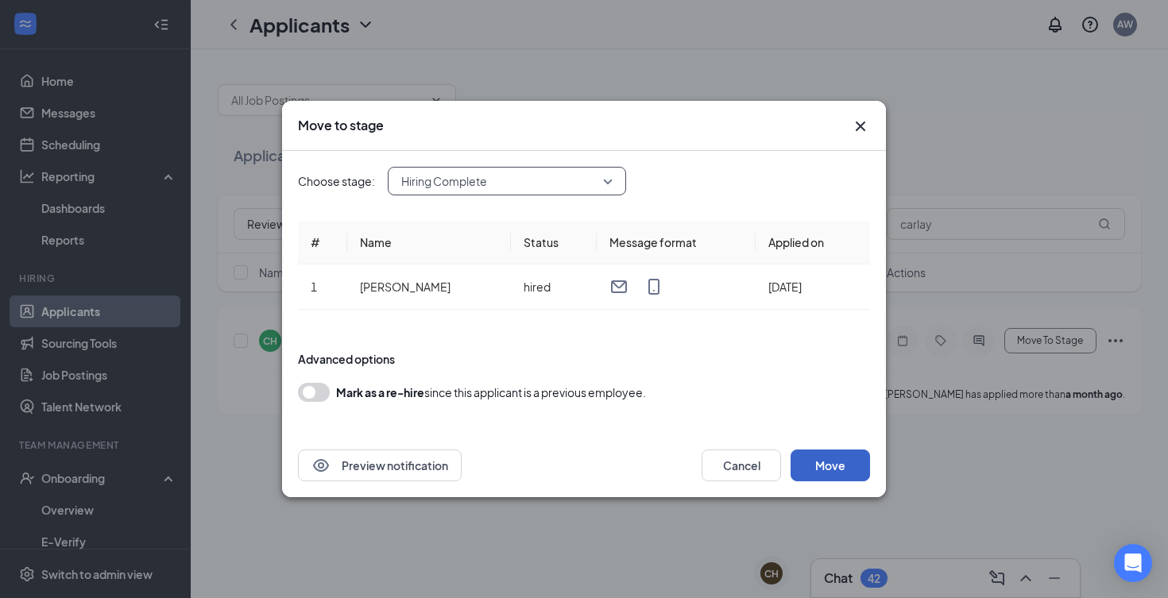
click at [849, 459] on button "Move" at bounding box center [829, 466] width 79 height 32
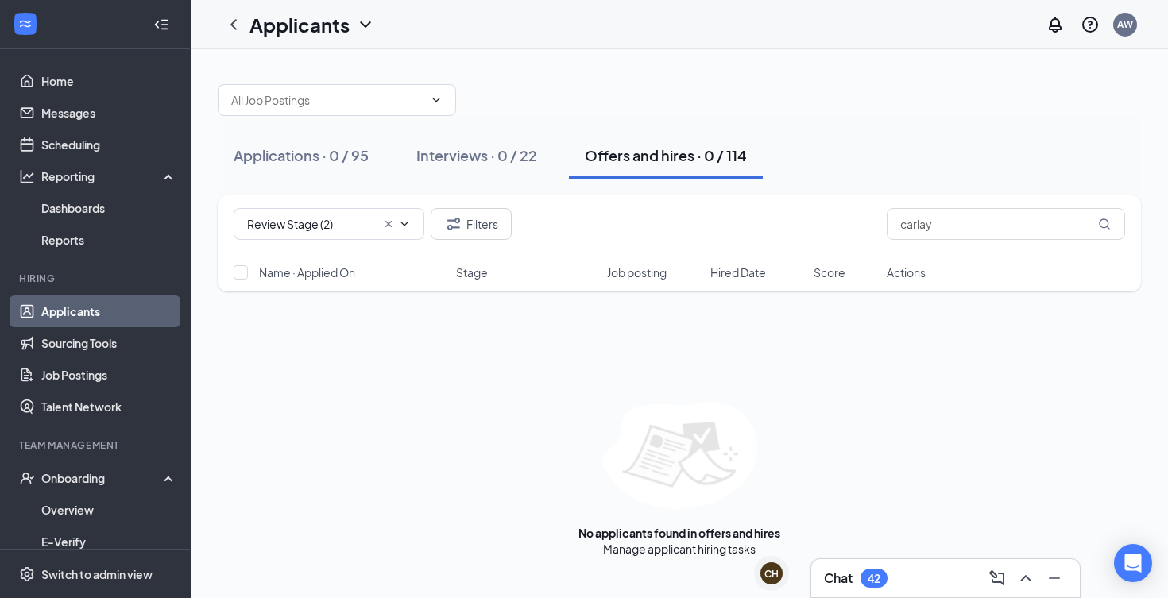
click at [60, 318] on link "Applicants" at bounding box center [109, 311] width 136 height 32
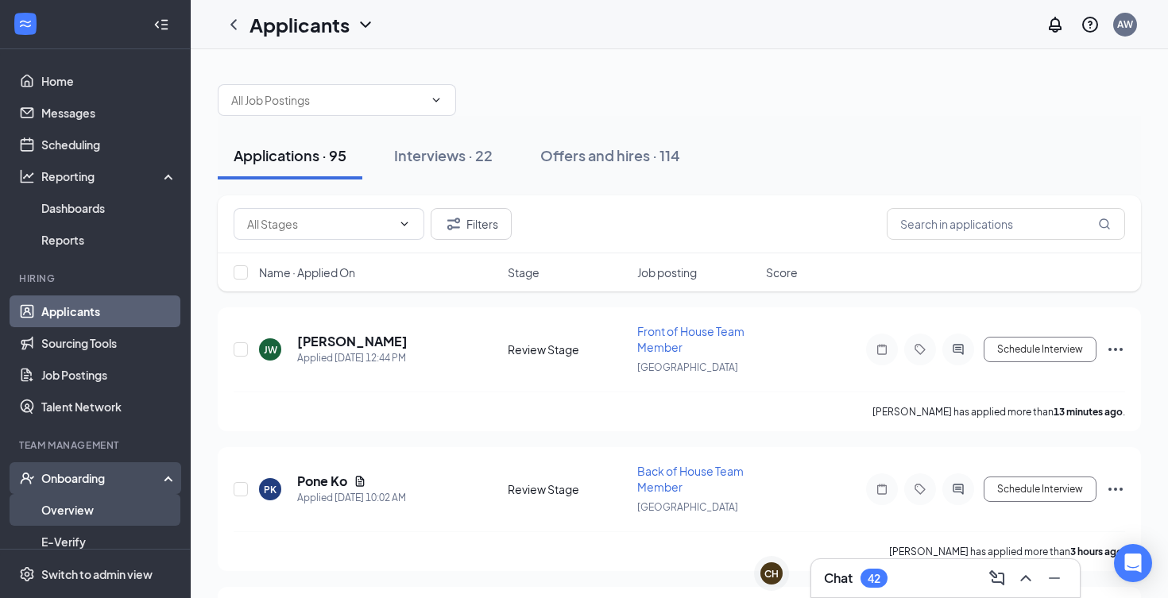
click at [44, 496] on link "Overview" at bounding box center [109, 510] width 136 height 32
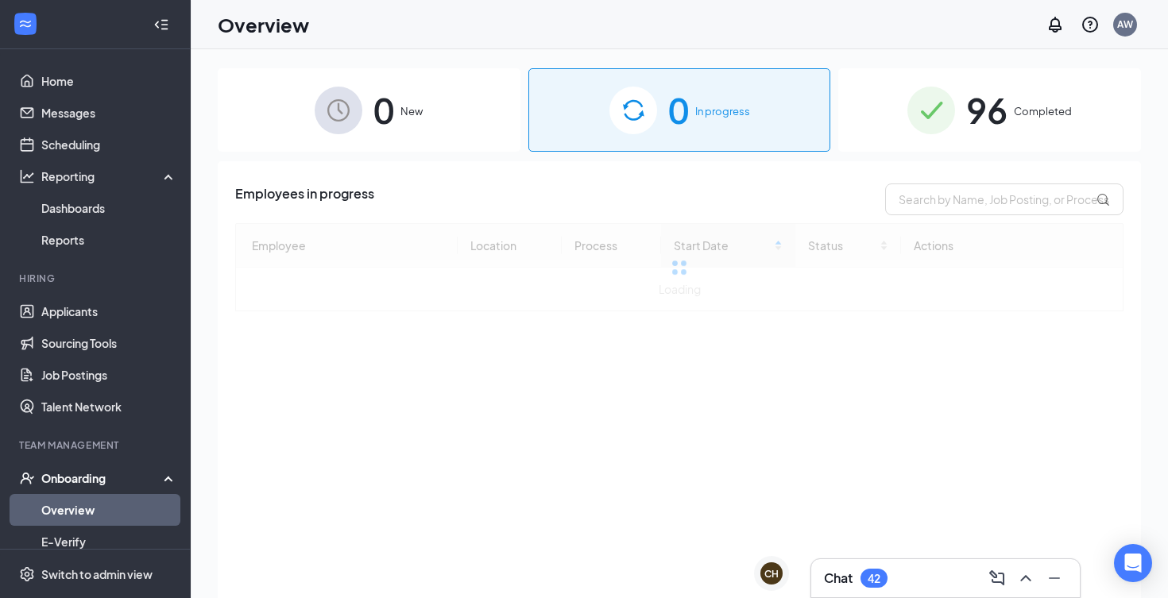
click at [45, 506] on link "Overview" at bounding box center [109, 510] width 136 height 32
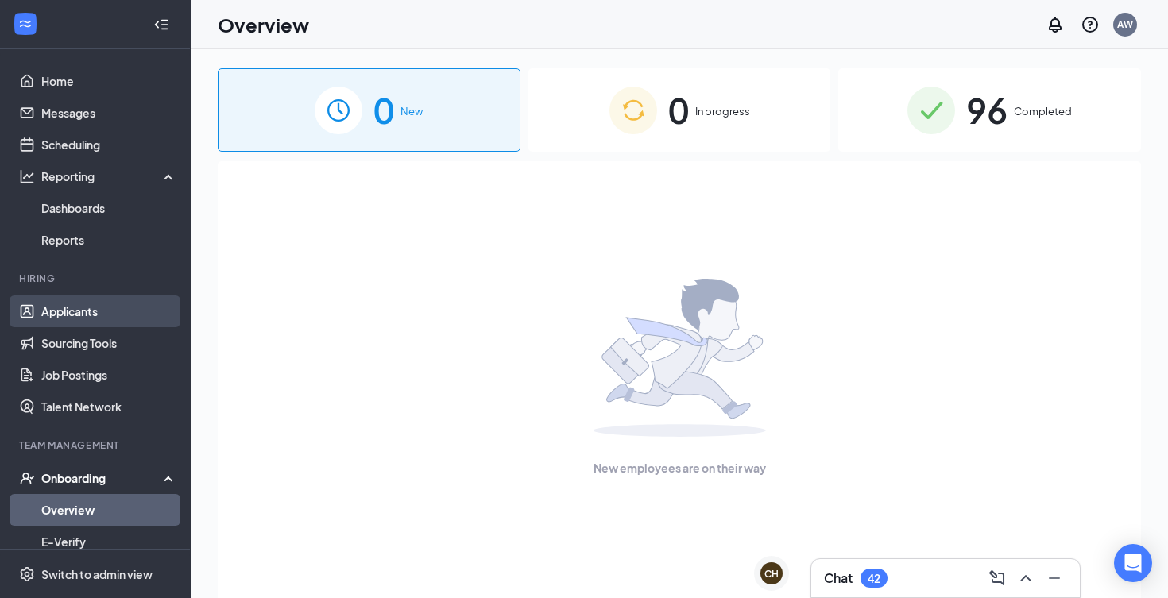
click at [121, 312] on link "Applicants" at bounding box center [109, 311] width 136 height 32
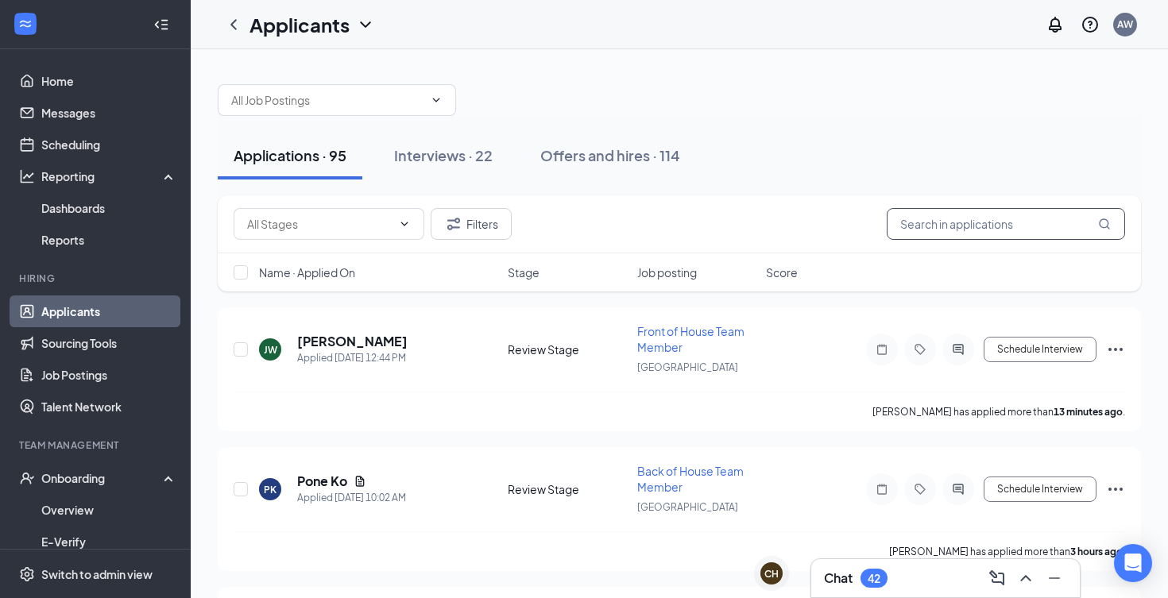
click at [918, 231] on input "text" at bounding box center [1005, 224] width 238 height 32
type input "ca"
click at [489, 168] on button "Interviews · 22 / 22" at bounding box center [487, 156] width 160 height 48
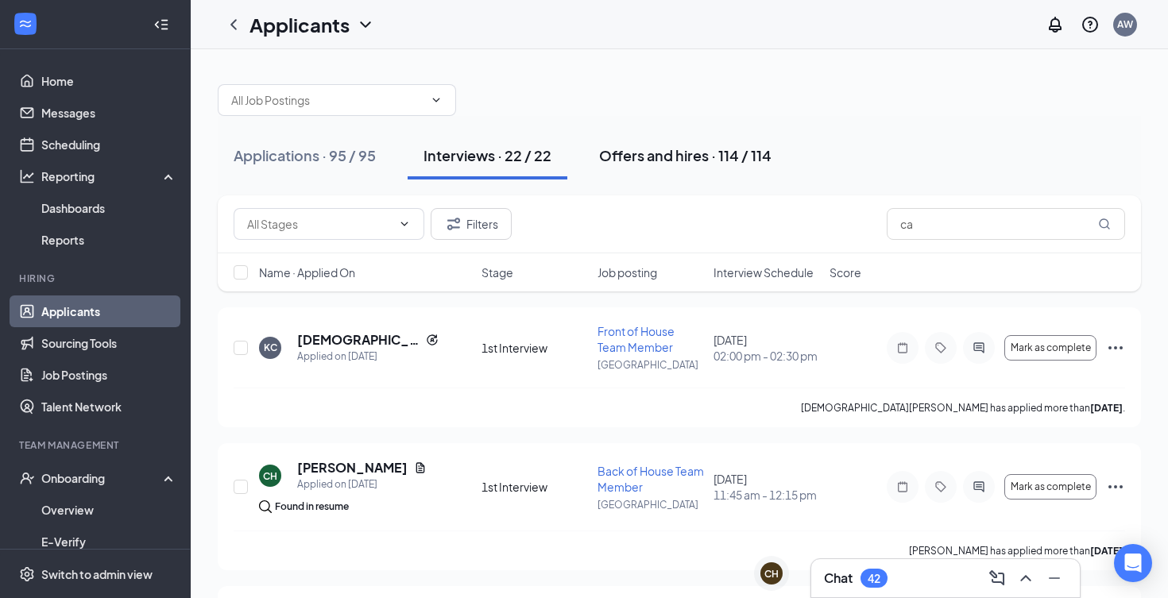
click at [613, 161] on div "Offers and hires · 114 / 114" at bounding box center [685, 155] width 172 height 20
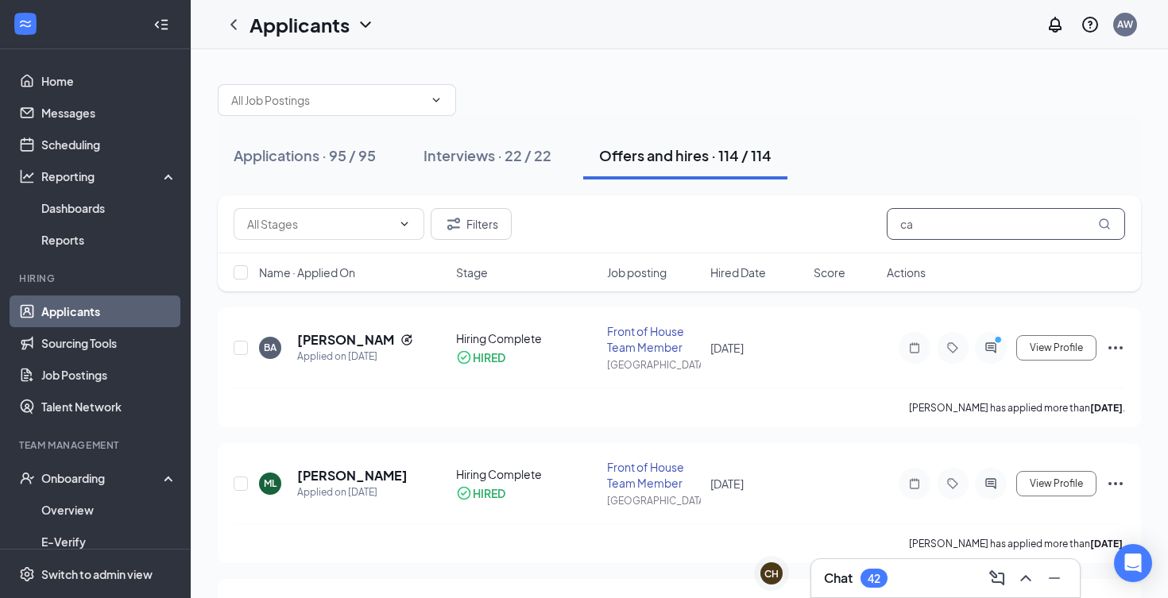
click at [924, 220] on input "ca" at bounding box center [1005, 224] width 238 height 32
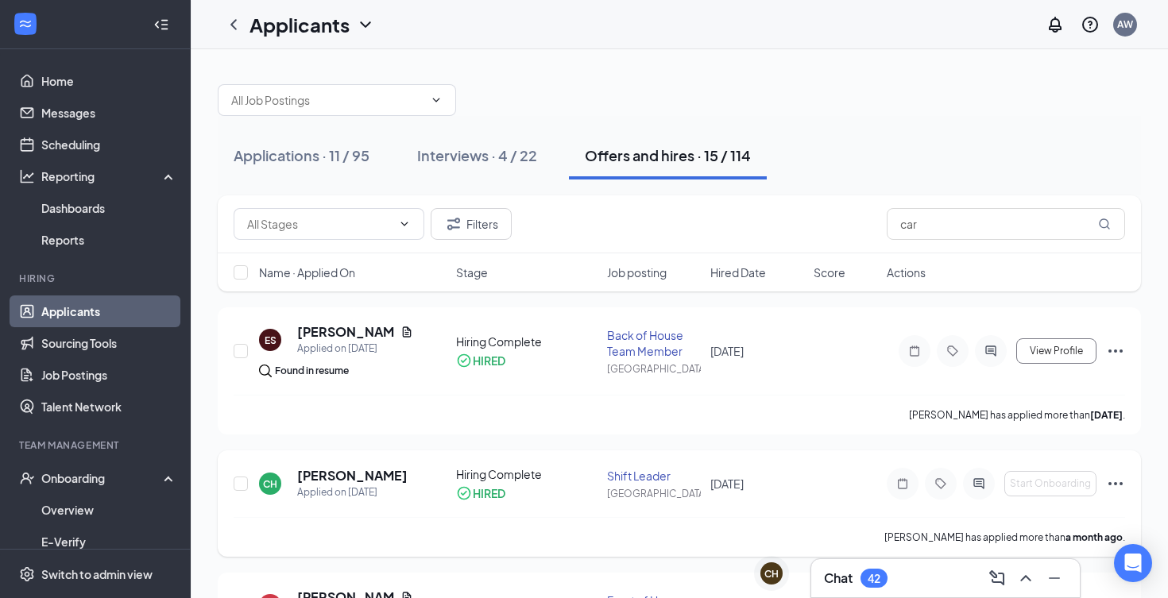
click at [1114, 480] on icon "Ellipses" at bounding box center [1115, 483] width 19 height 19
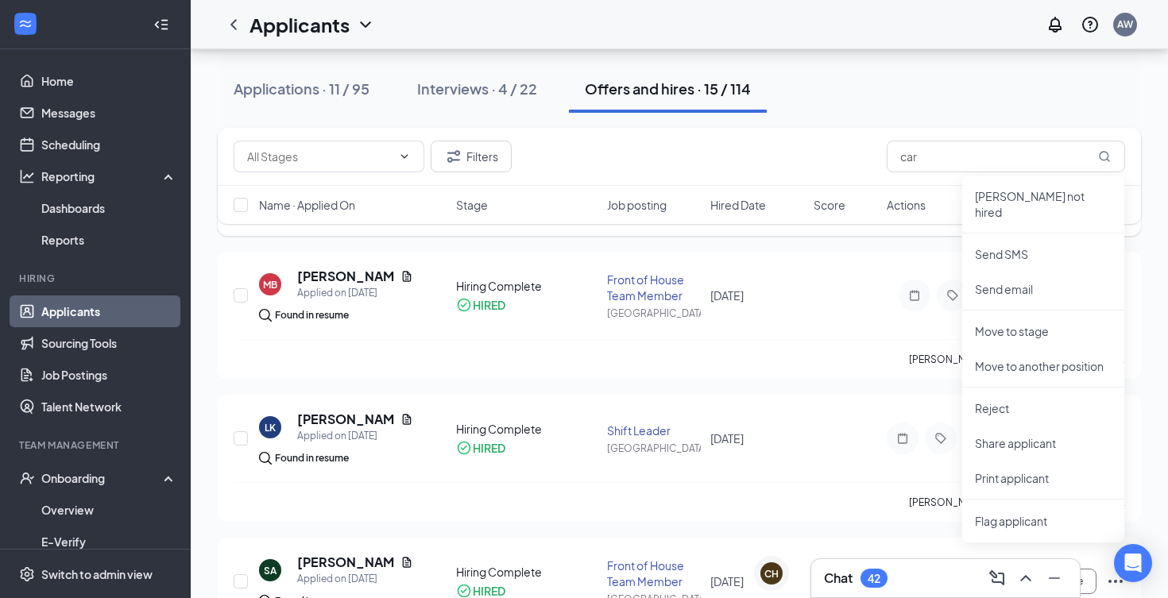
scroll to position [322, 0]
click at [1063, 322] on p "Move to stage" at bounding box center [1043, 330] width 137 height 16
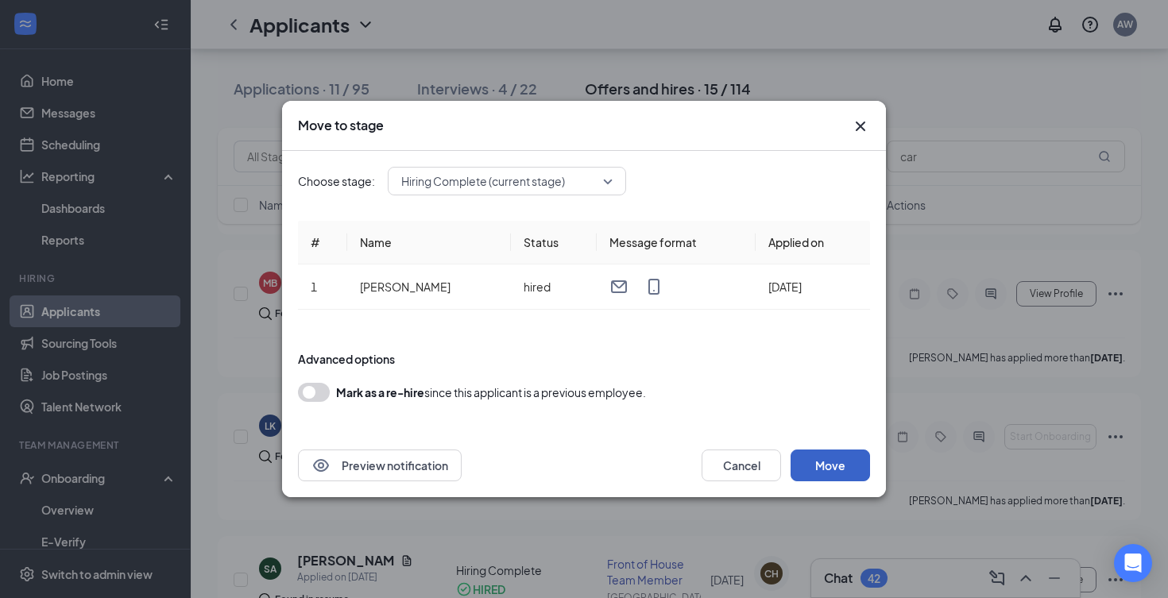
click at [824, 468] on button "Move" at bounding box center [829, 466] width 79 height 32
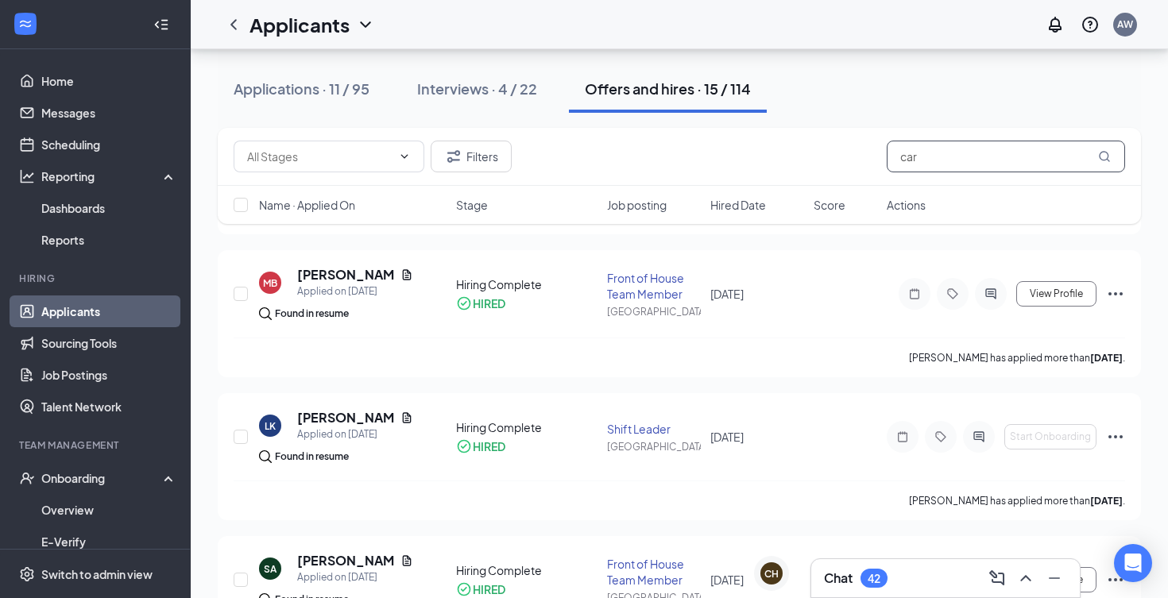
click at [932, 168] on input "car" at bounding box center [1005, 157] width 238 height 32
type input "c"
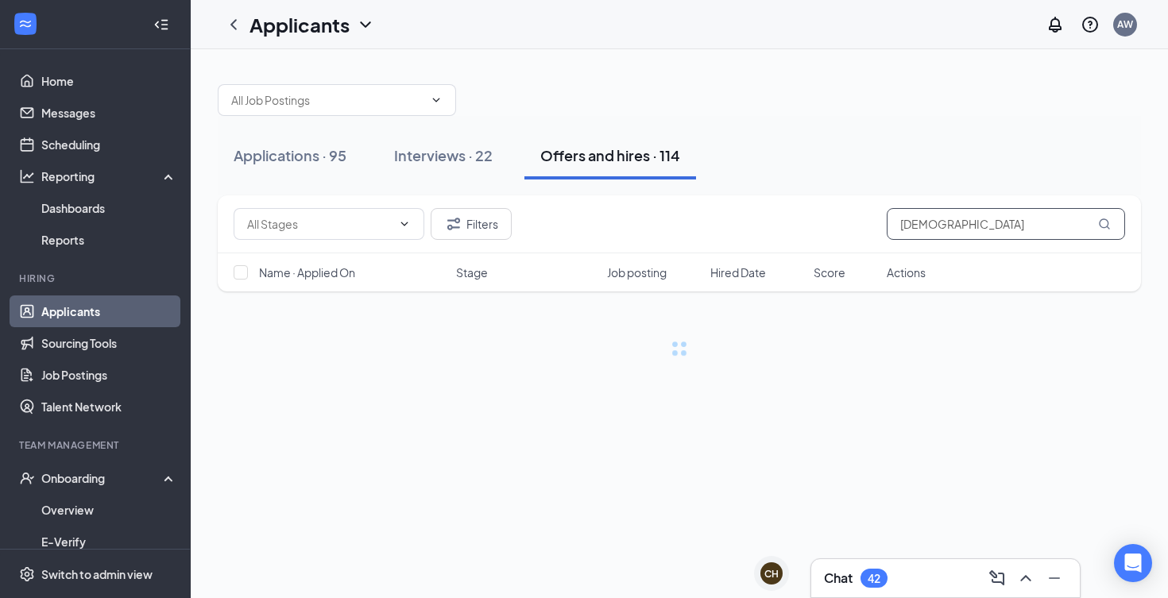
type input "[DEMOGRAPHIC_DATA]"
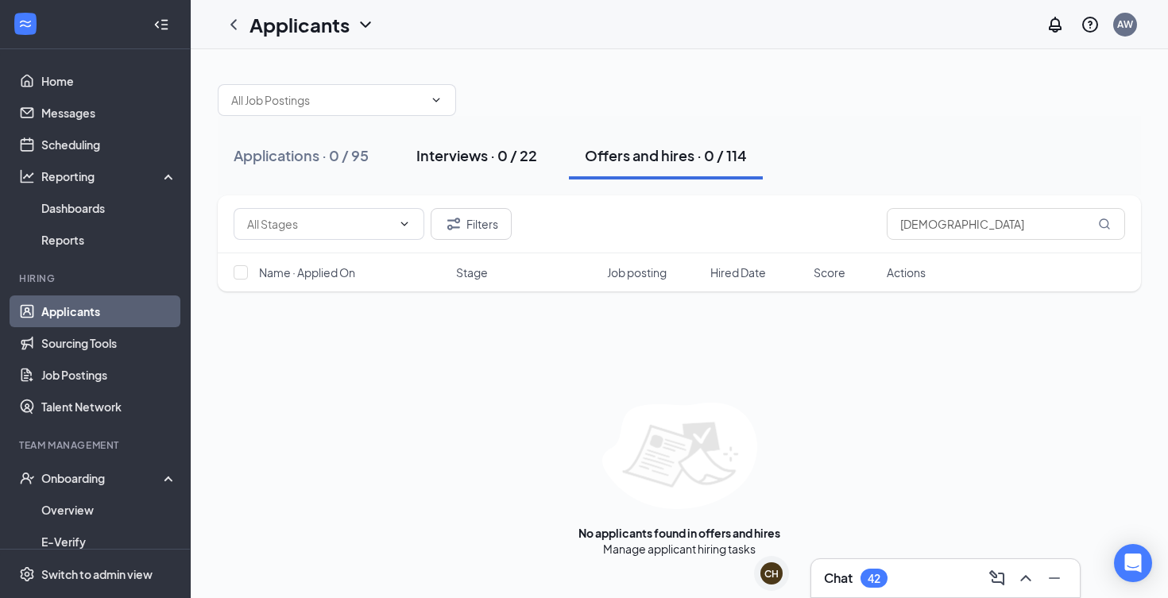
click at [514, 160] on div "Interviews · 0 / 22" at bounding box center [476, 155] width 121 height 20
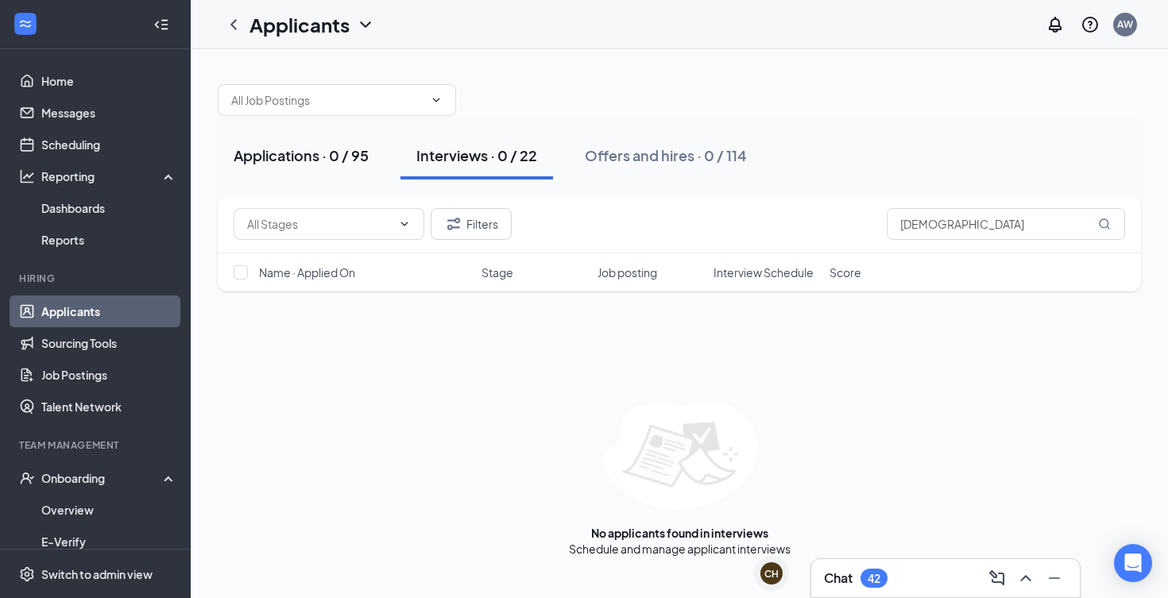
click at [330, 144] on button "Applications · 0 / 95" at bounding box center [301, 156] width 167 height 48
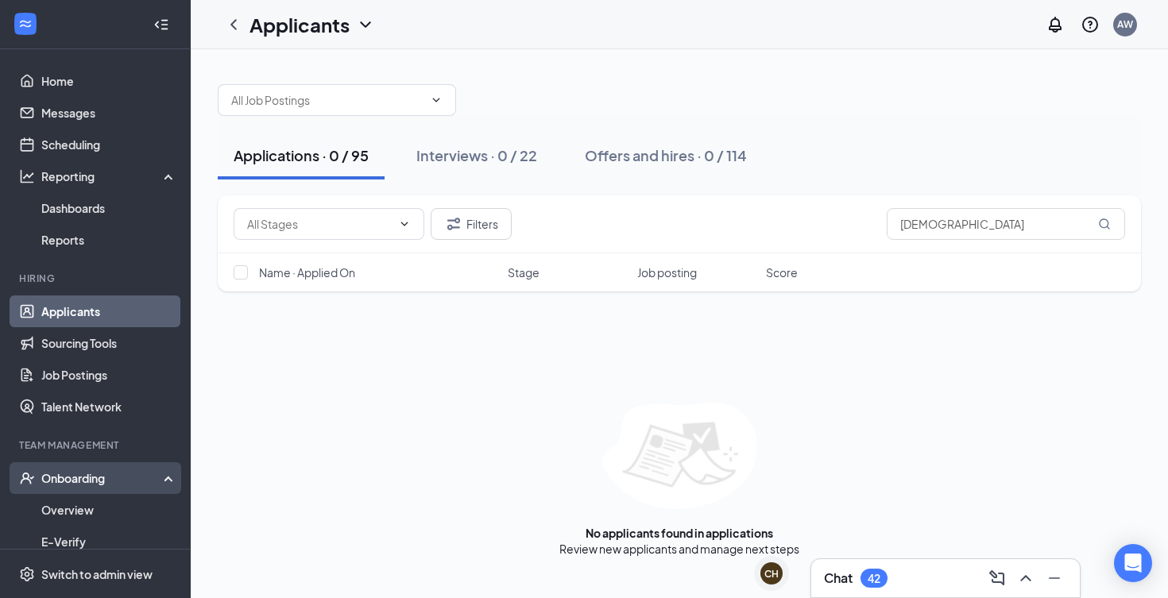
click at [102, 478] on div "Onboarding" at bounding box center [102, 478] width 122 height 16
click at [88, 520] on link "Overview" at bounding box center [109, 510] width 136 height 32
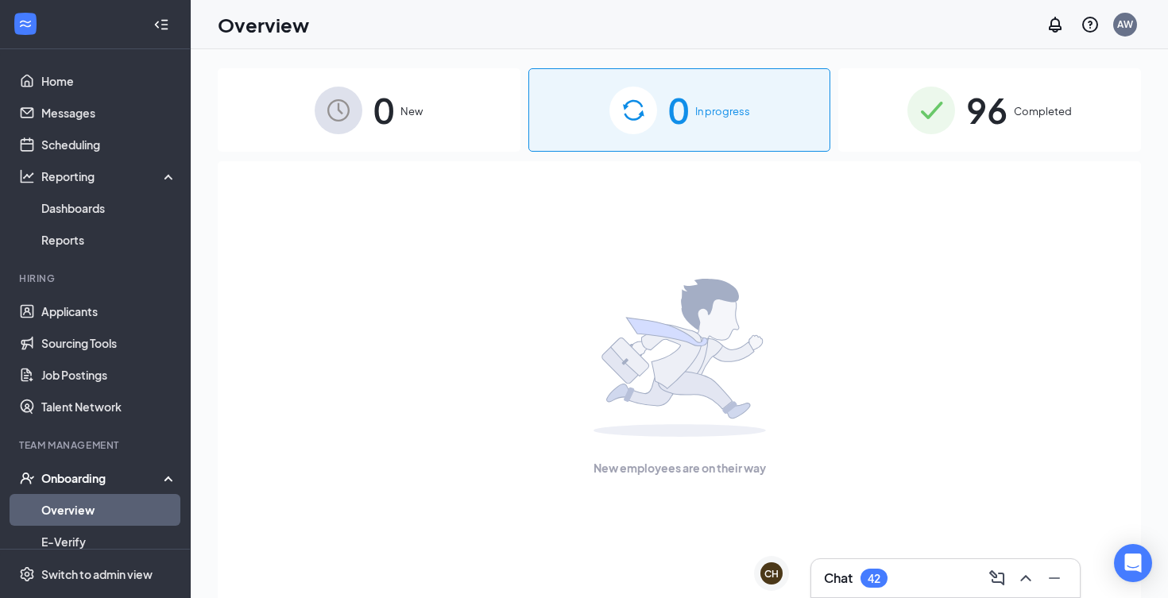
click at [940, 134] on div "96 Completed" at bounding box center [989, 109] width 303 height 83
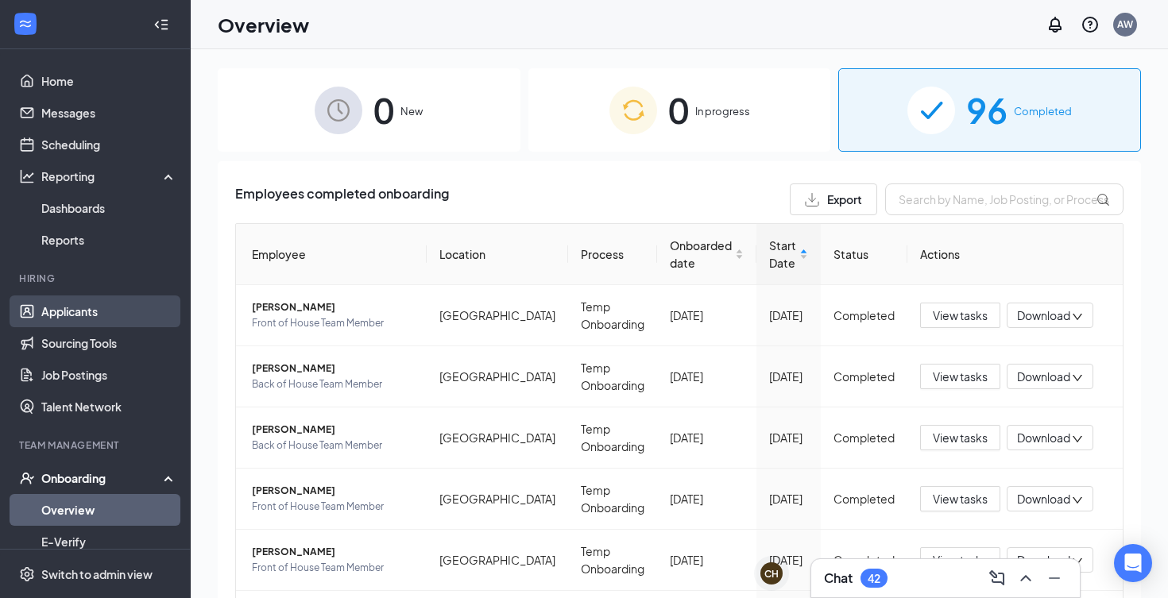
click at [109, 297] on link "Applicants" at bounding box center [109, 311] width 136 height 32
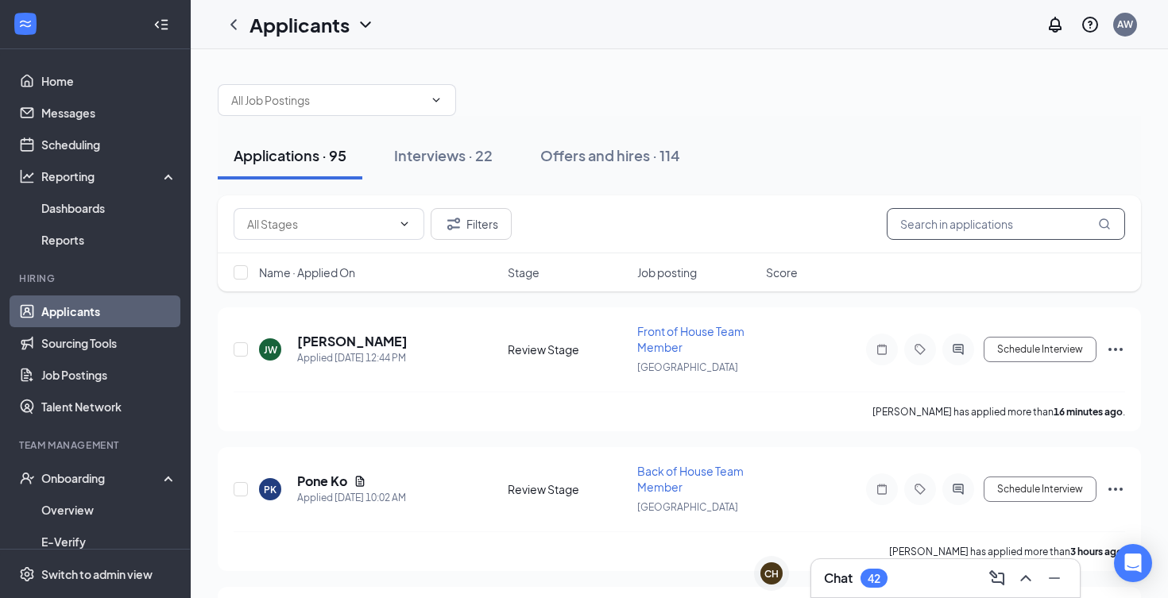
click at [940, 213] on input "text" at bounding box center [1005, 224] width 238 height 32
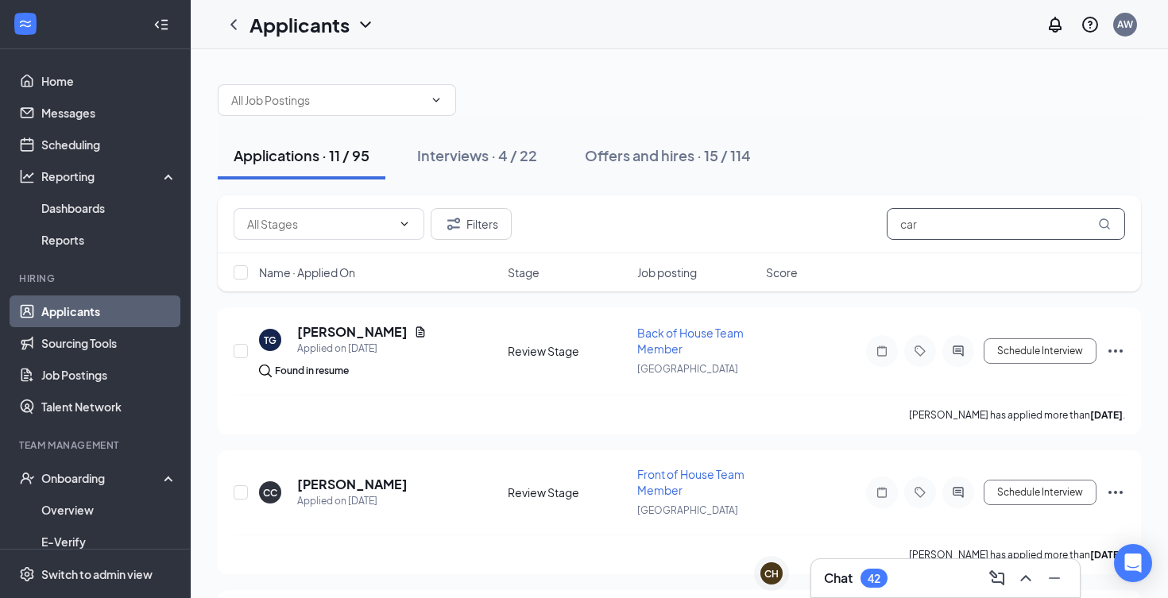
click at [1031, 226] on input "car" at bounding box center [1005, 224] width 238 height 32
type input "c"
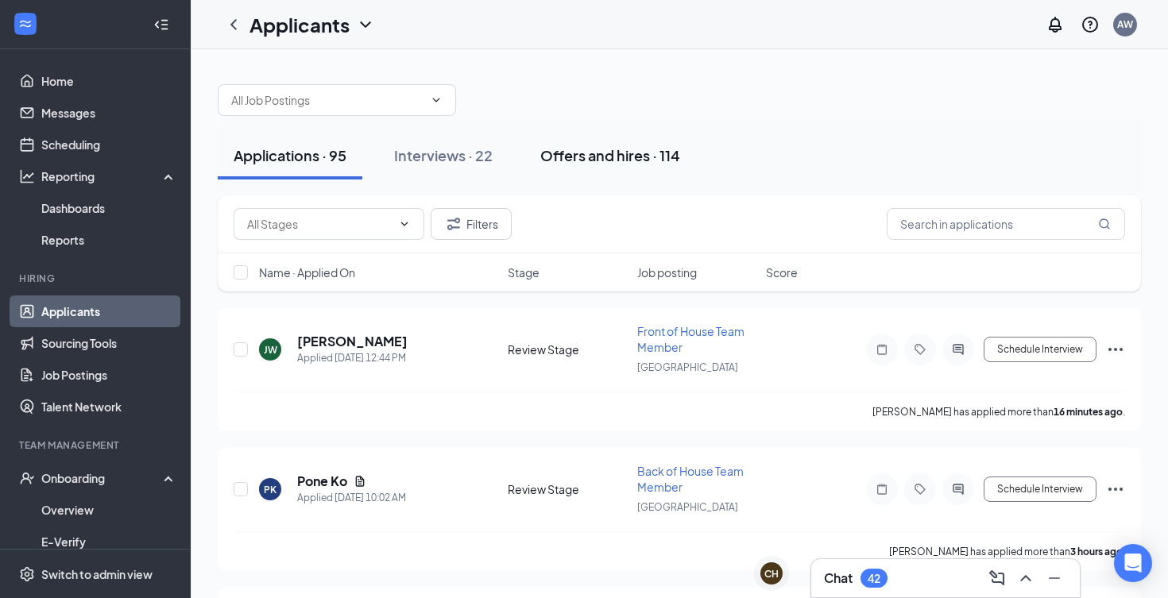
click at [589, 153] on div "Offers and hires · 114" at bounding box center [610, 155] width 140 height 20
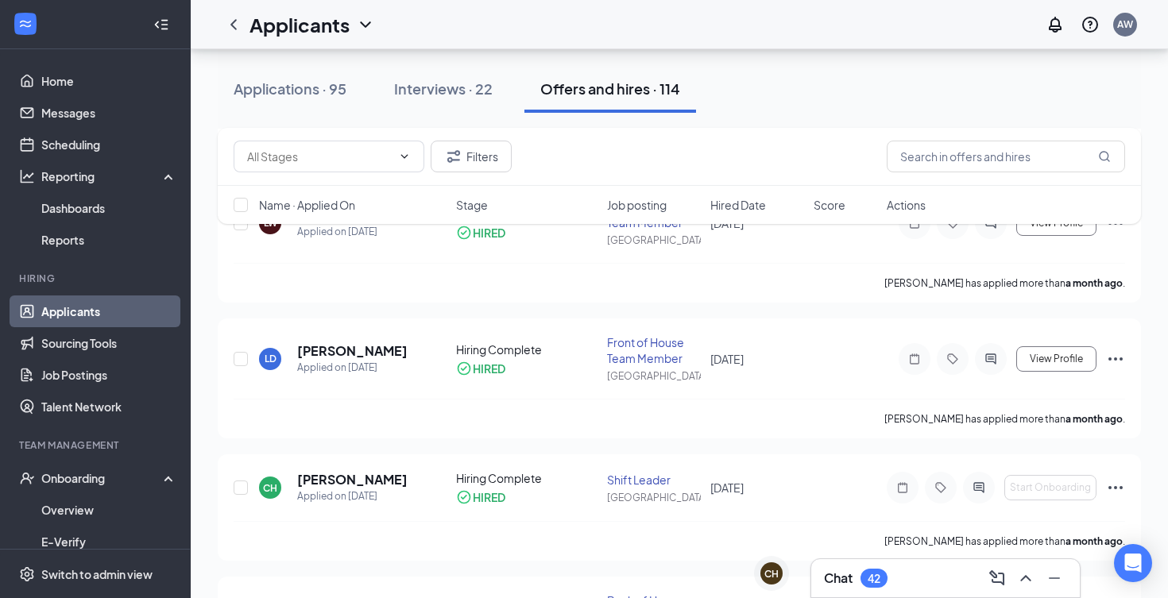
scroll to position [1076, 0]
click at [1117, 489] on icon "Ellipses" at bounding box center [1115, 486] width 19 height 19
click at [1028, 522] on p "[PERSON_NAME] not hired" at bounding box center [1043, 528] width 137 height 32
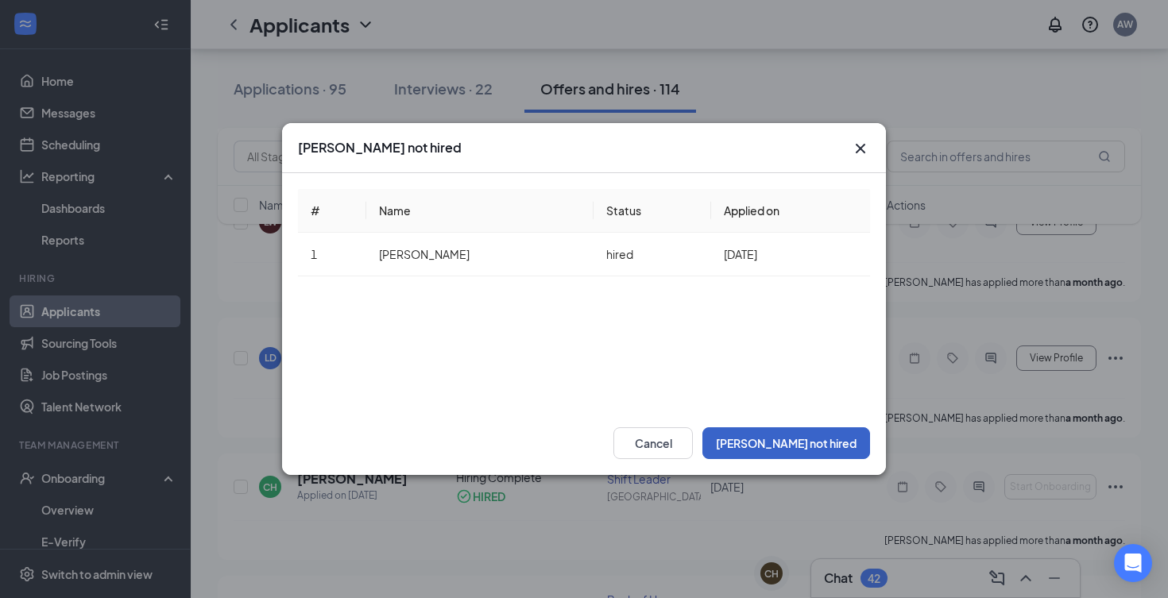
click at [820, 428] on button "[PERSON_NAME] not hired" at bounding box center [786, 443] width 168 height 32
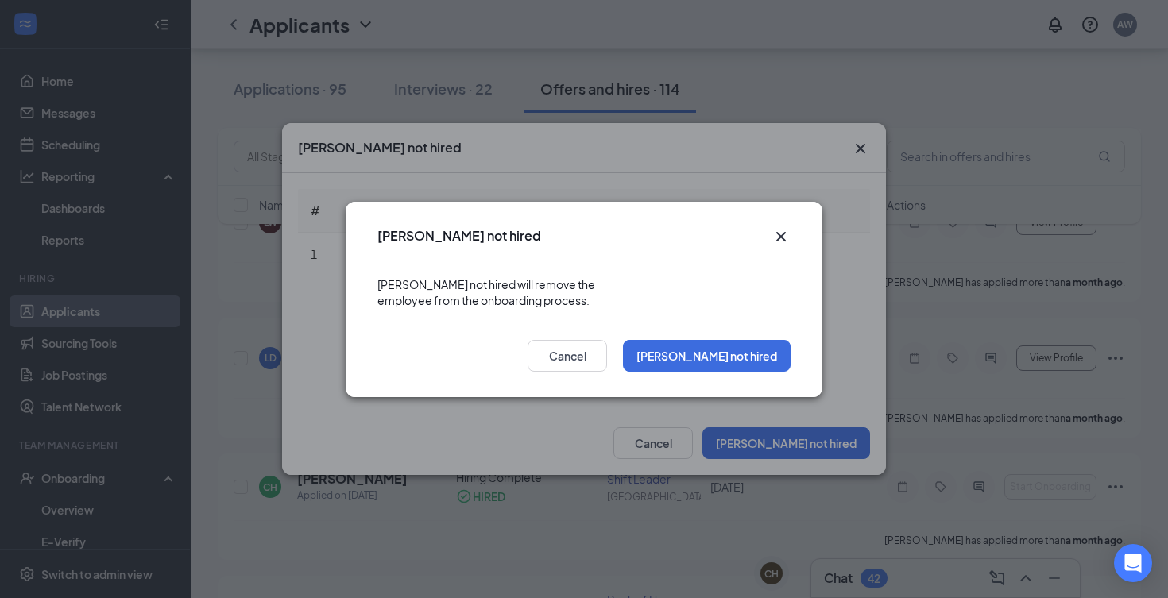
click at [786, 246] on icon "Cross" at bounding box center [780, 236] width 19 height 19
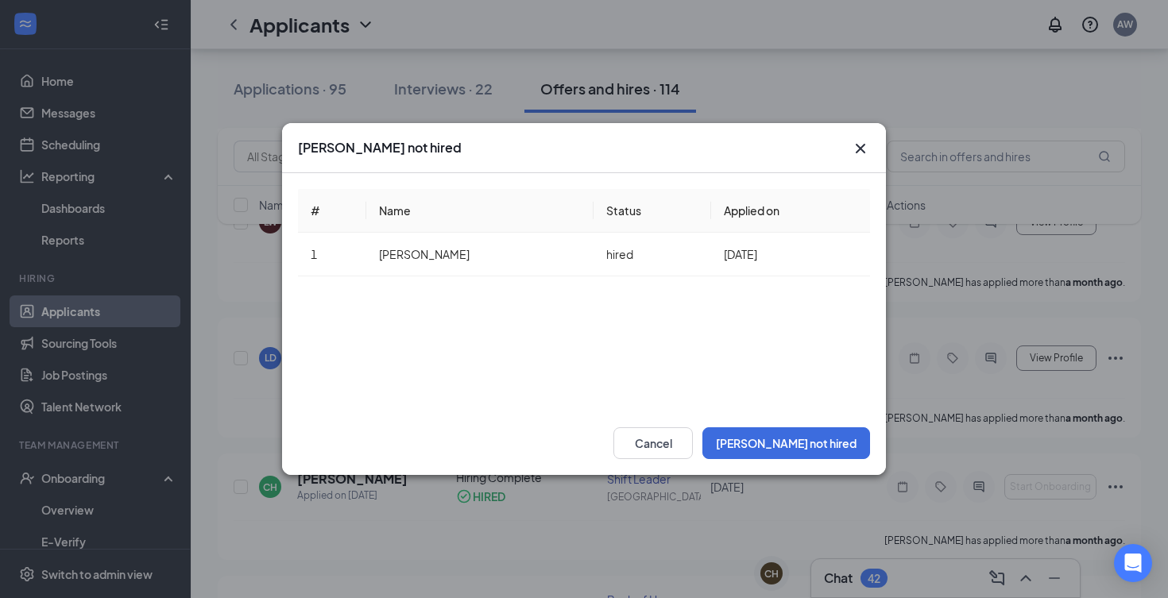
click at [865, 152] on icon "Cross" at bounding box center [860, 148] width 19 height 19
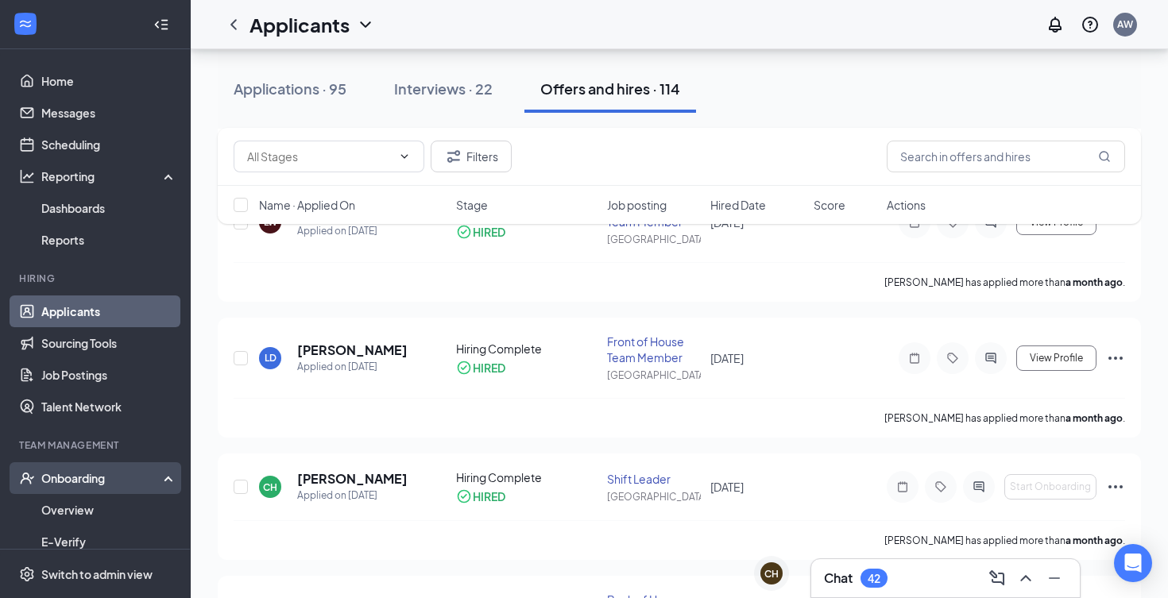
click at [66, 478] on div "Onboarding" at bounding box center [102, 478] width 122 height 16
click at [57, 518] on link "Overview" at bounding box center [109, 510] width 136 height 32
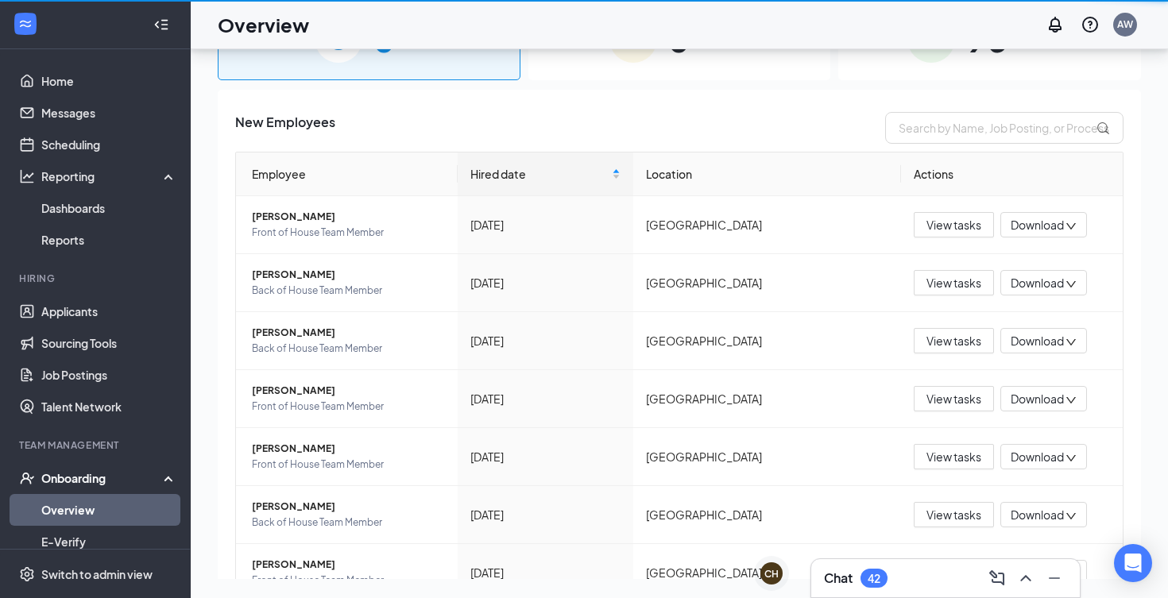
scroll to position [71, 0]
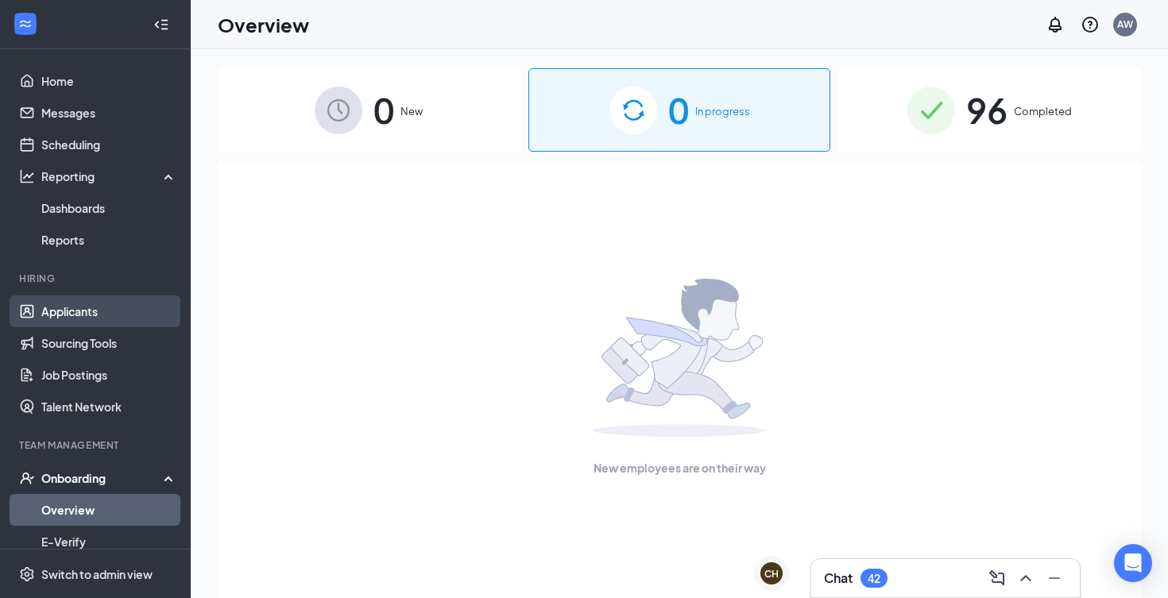
click at [89, 317] on link "Applicants" at bounding box center [109, 311] width 136 height 32
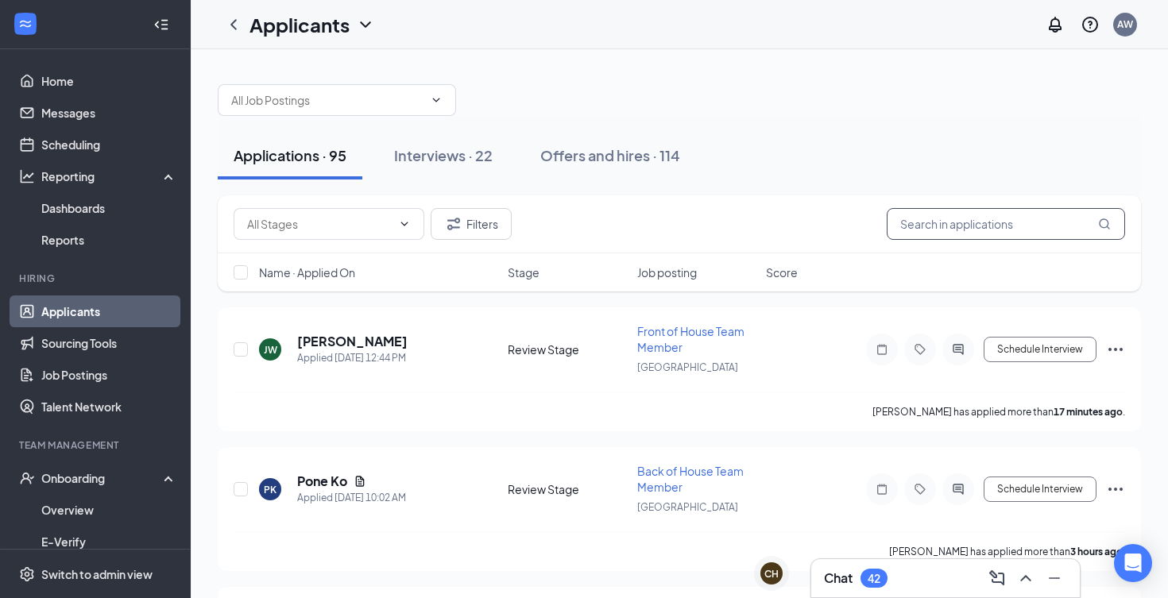
click at [1006, 233] on input "text" at bounding box center [1005, 224] width 238 height 32
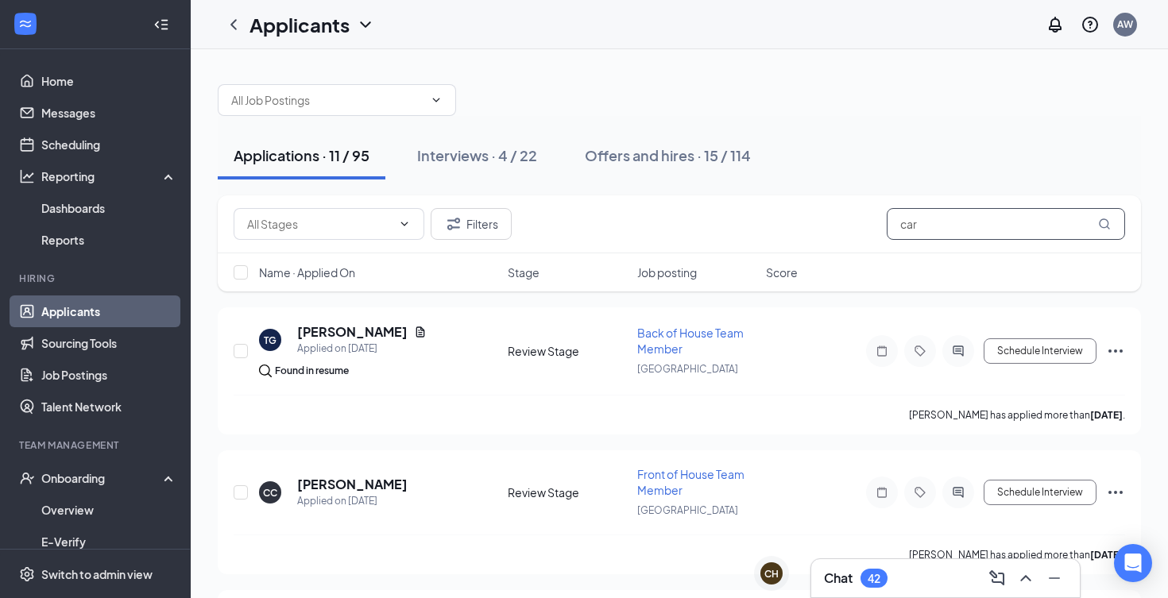
type input "car"
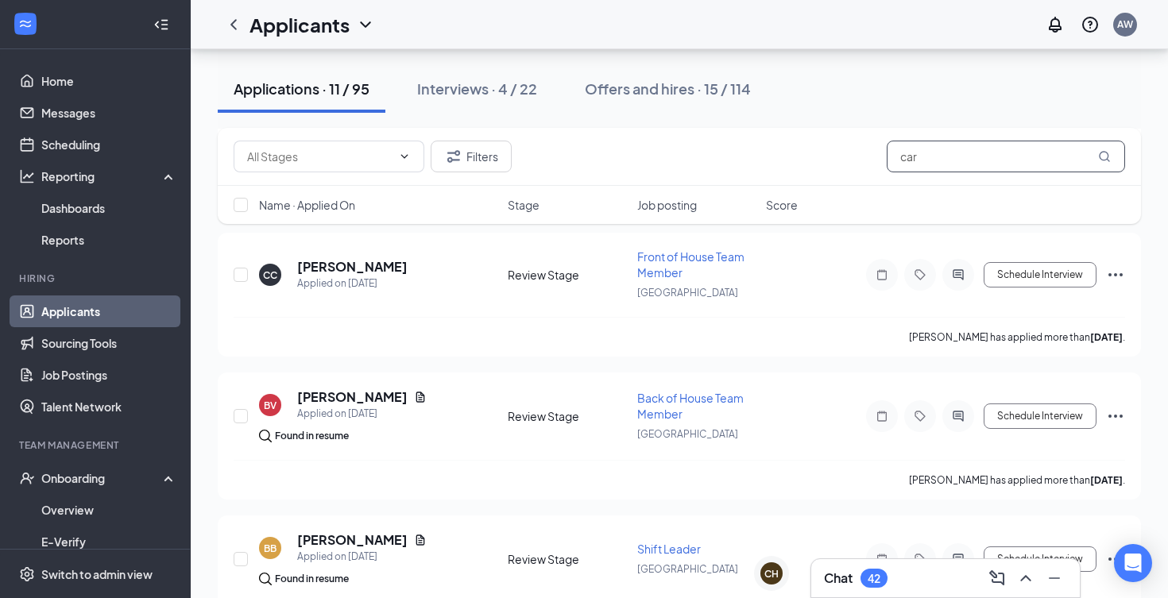
scroll to position [184, 0]
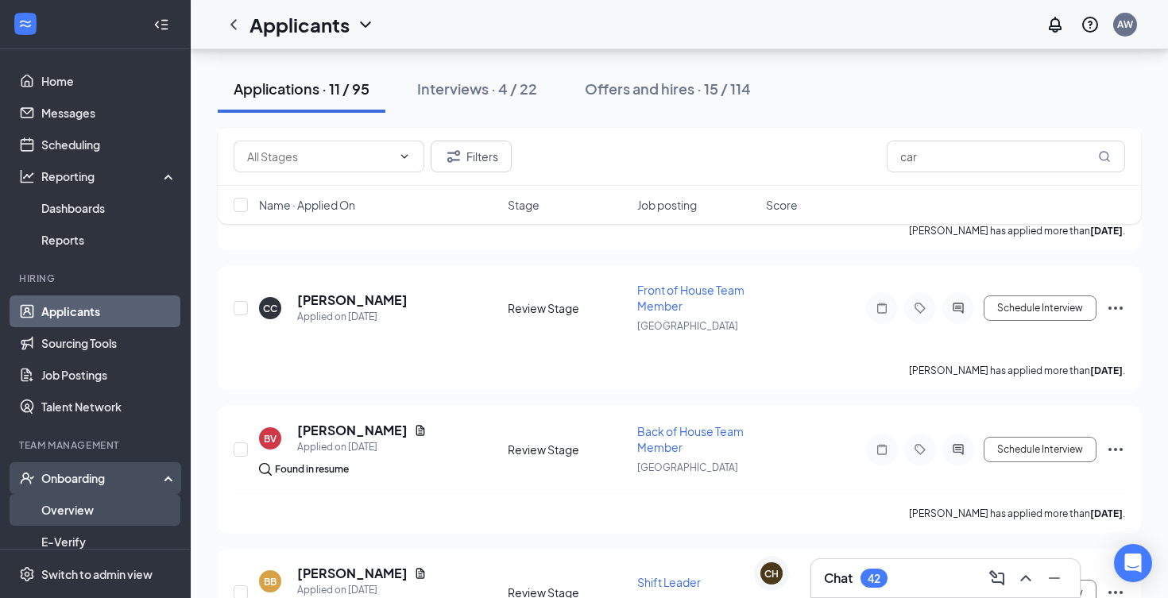
click at [55, 505] on link "Overview" at bounding box center [109, 510] width 136 height 32
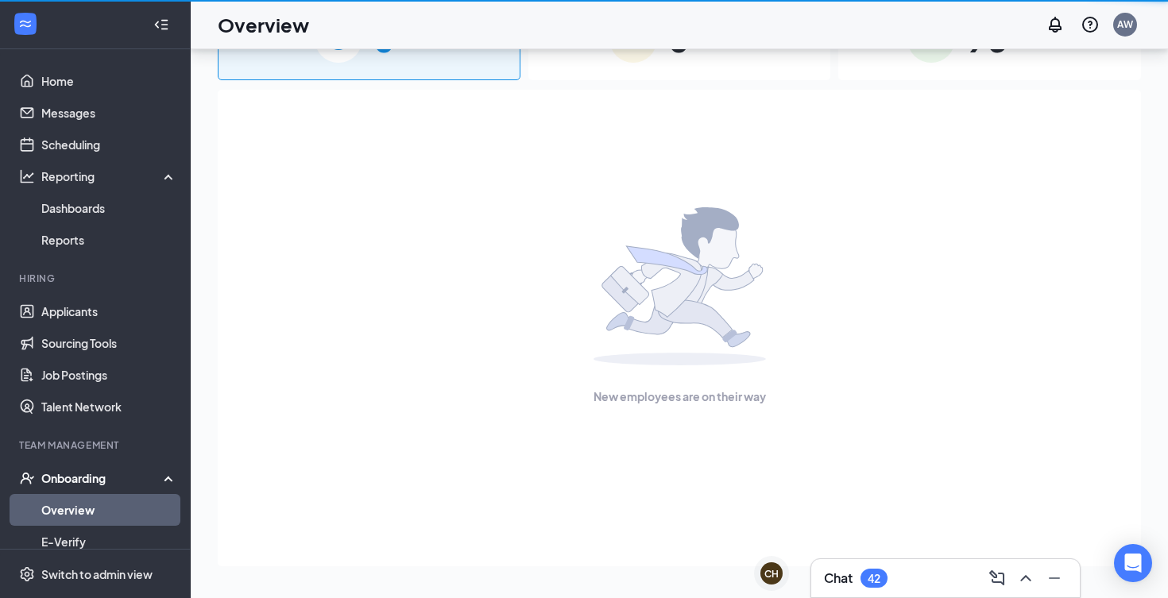
scroll to position [71, 0]
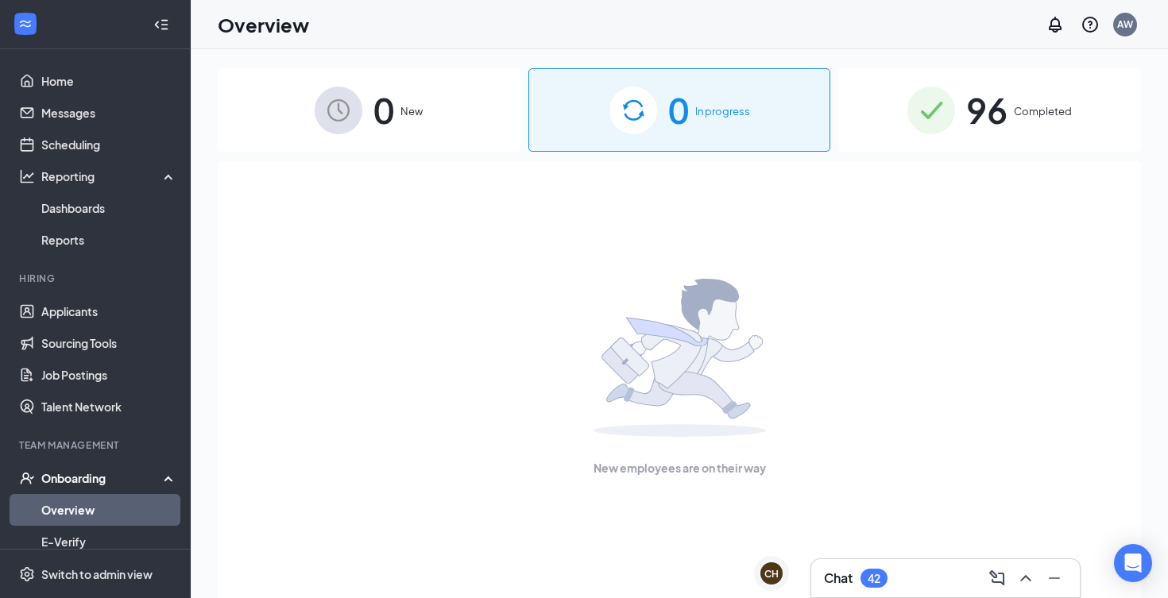
click at [1004, 99] on span "96" at bounding box center [986, 110] width 41 height 55
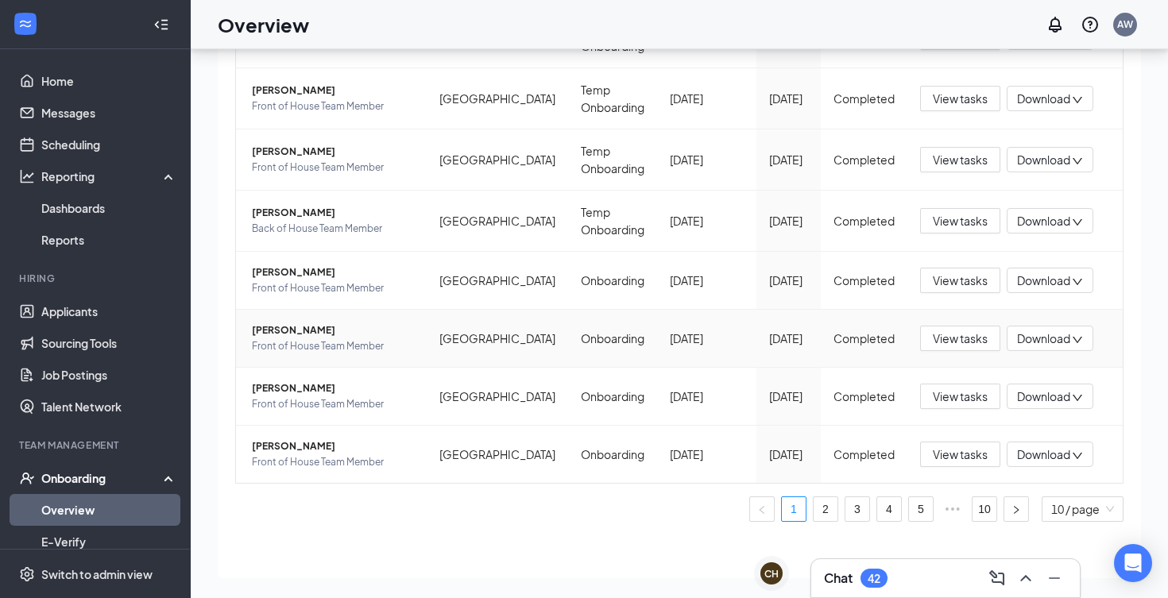
scroll to position [71, 0]
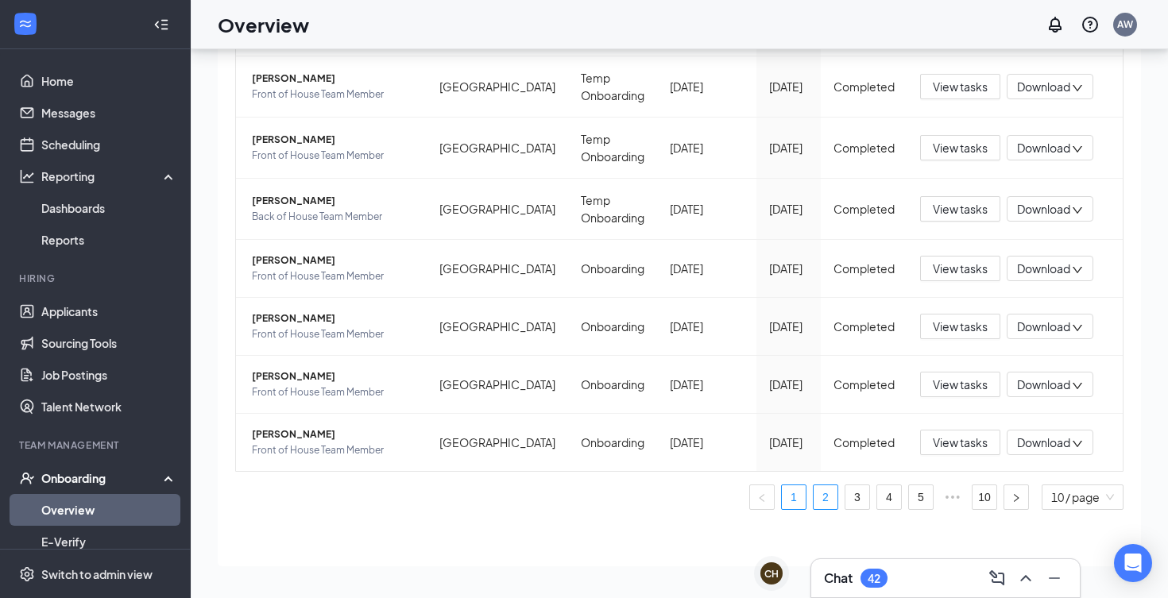
click at [820, 500] on link "2" at bounding box center [825, 497] width 24 height 24
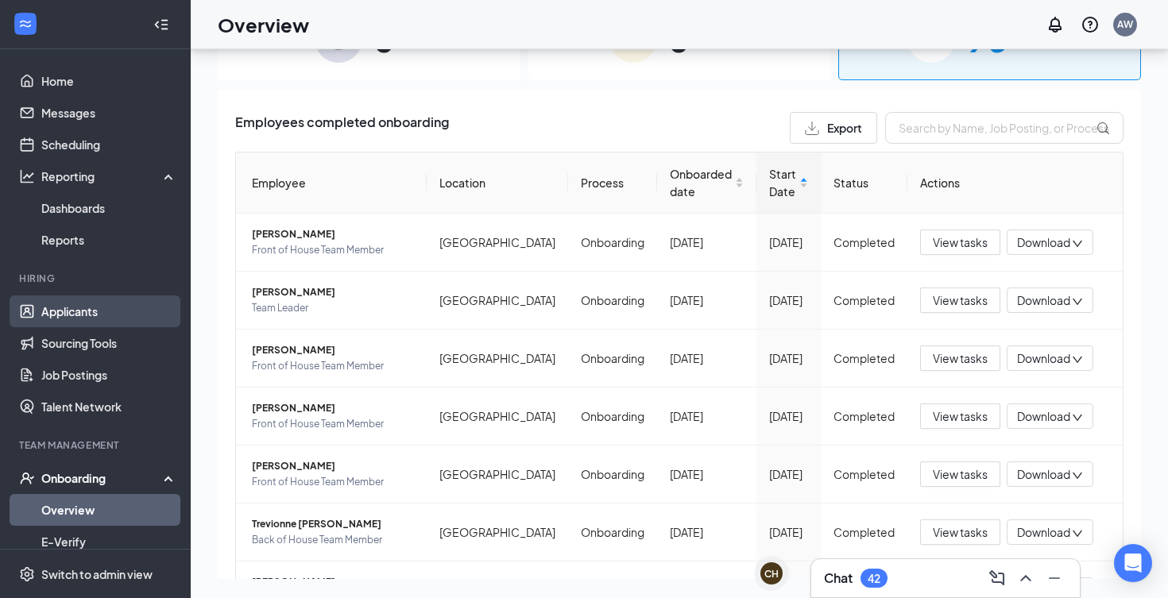
click at [78, 308] on link "Applicants" at bounding box center [109, 311] width 136 height 32
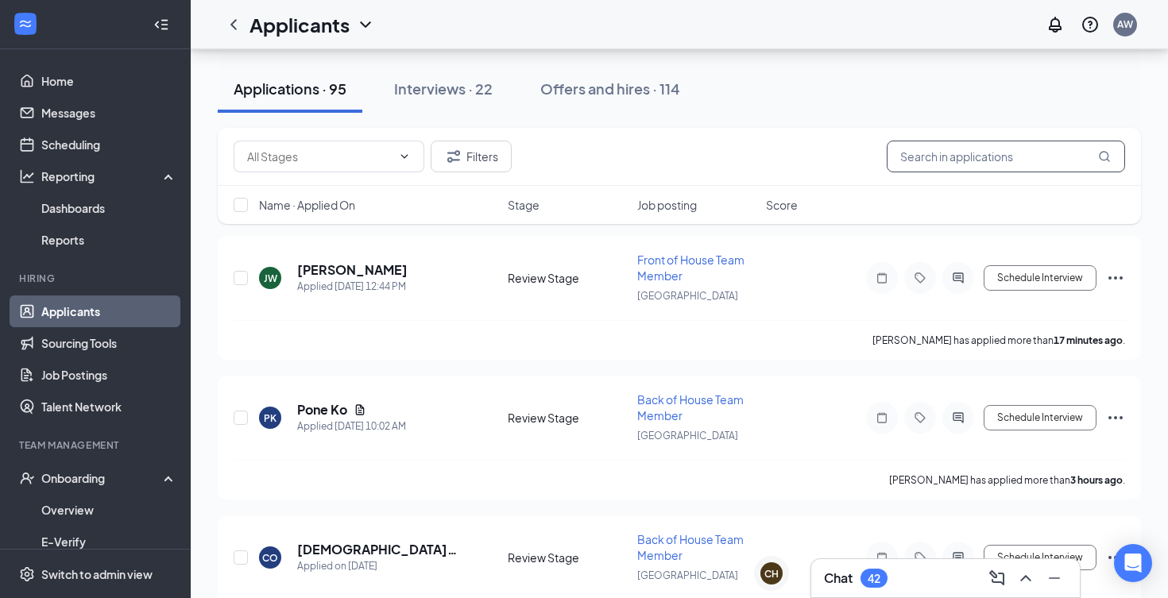
click at [1016, 153] on input "text" at bounding box center [1005, 157] width 238 height 32
type input "[DEMOGRAPHIC_DATA]"
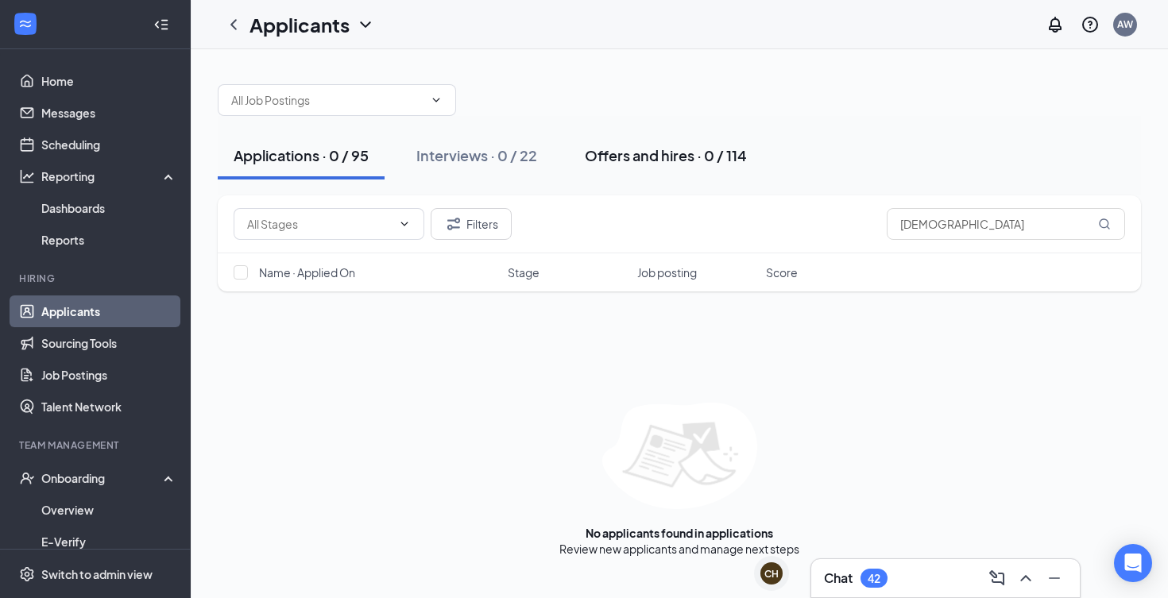
click at [703, 157] on div "Offers and hires · 0 / 114" at bounding box center [666, 155] width 162 height 20
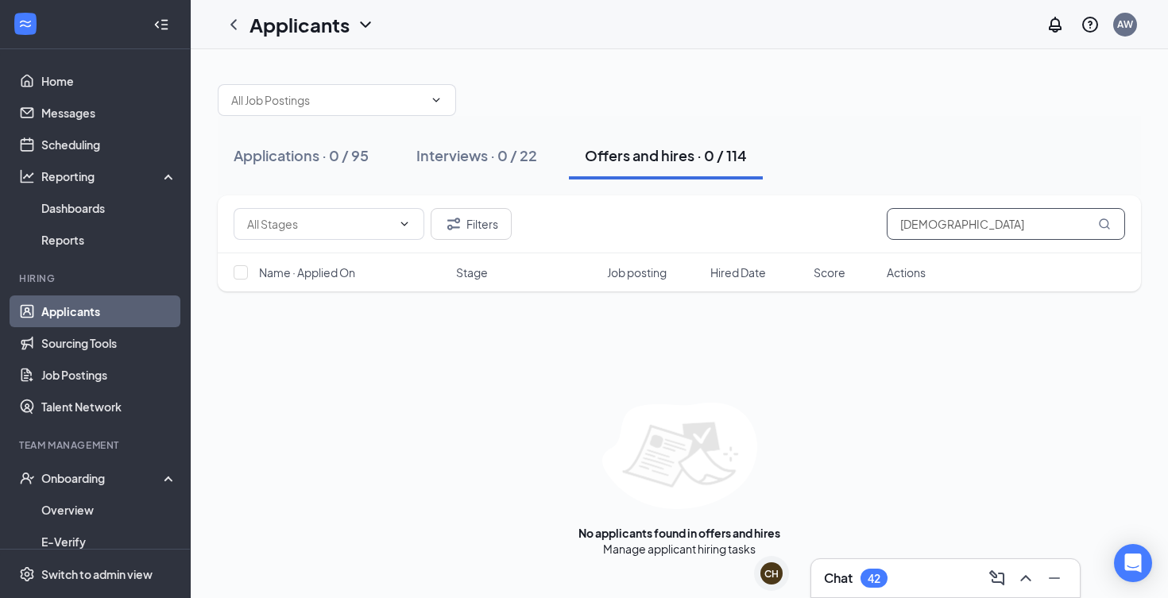
click at [936, 223] on input "[DEMOGRAPHIC_DATA]" at bounding box center [1005, 224] width 238 height 32
type input "j"
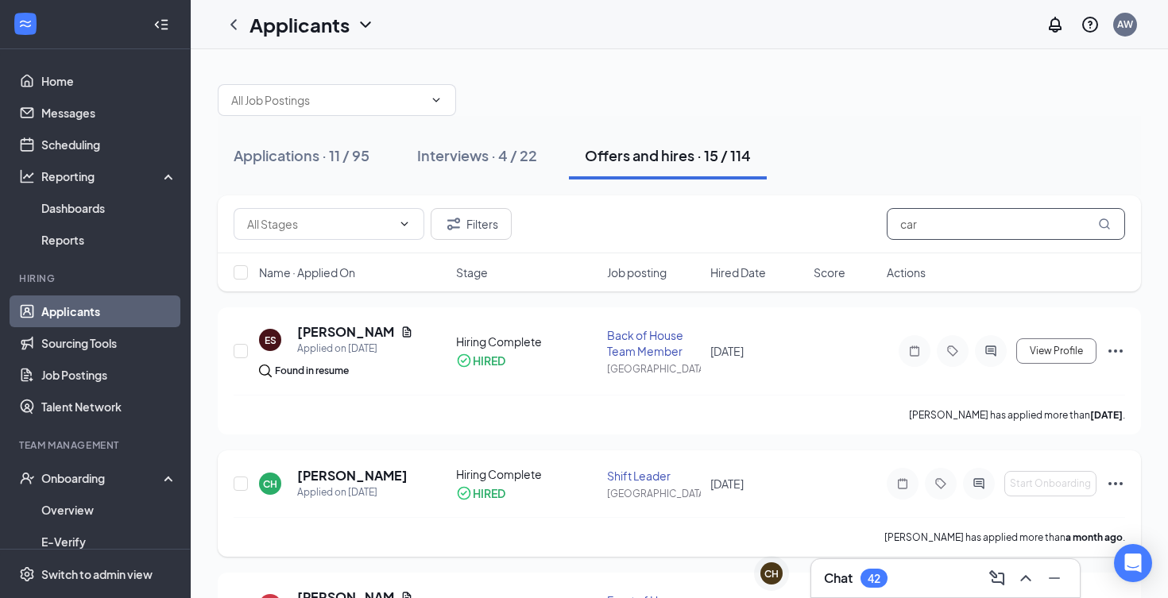
type input "car"
click at [1118, 478] on icon "Ellipses" at bounding box center [1115, 483] width 19 height 19
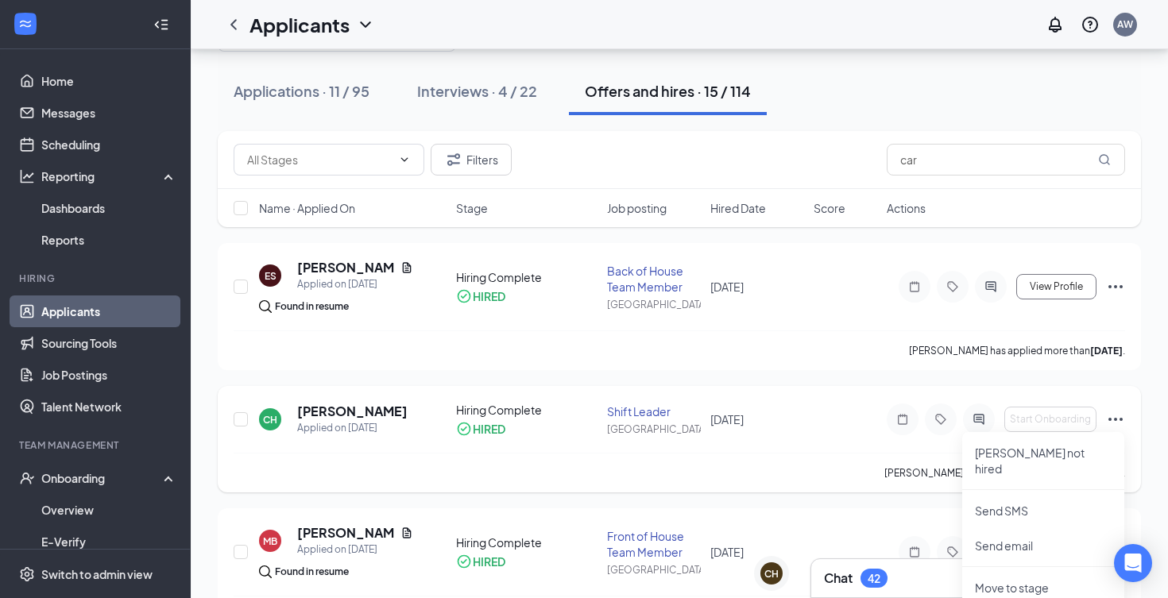
scroll to position [66, 0]
